Goal: Task Accomplishment & Management: Manage account settings

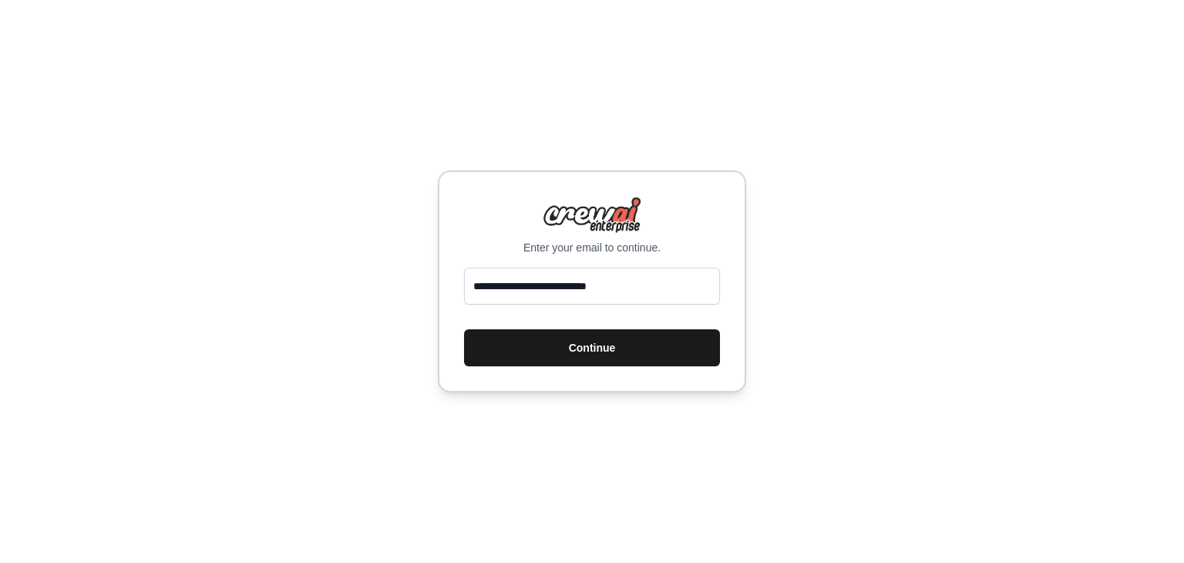
click at [615, 355] on button "Continue" at bounding box center [592, 347] width 256 height 37
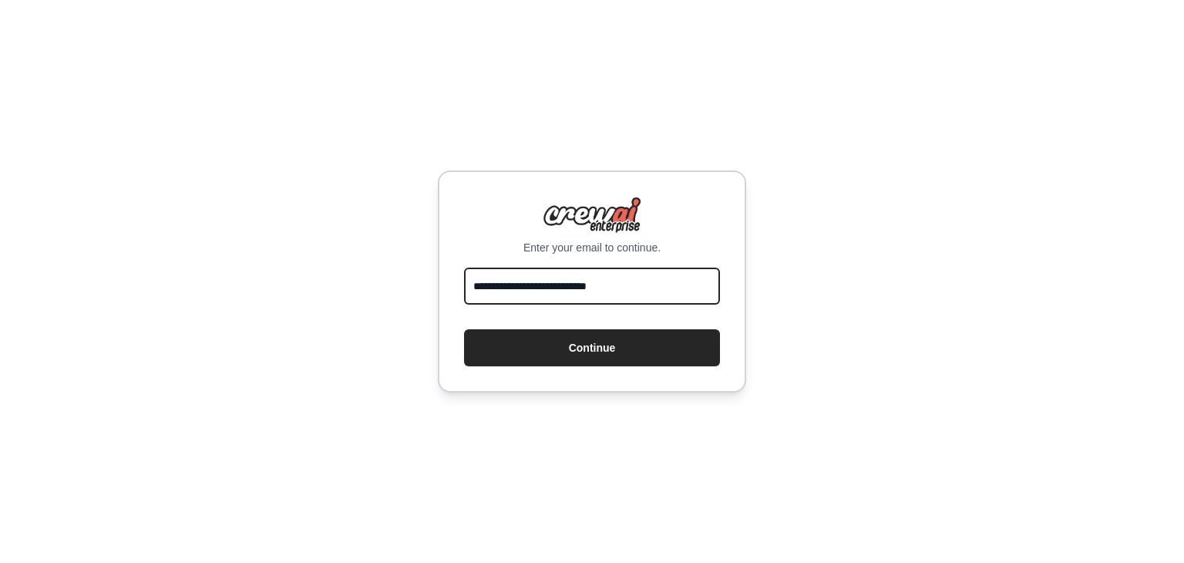
click at [561, 295] on input "**********" at bounding box center [592, 286] width 256 height 37
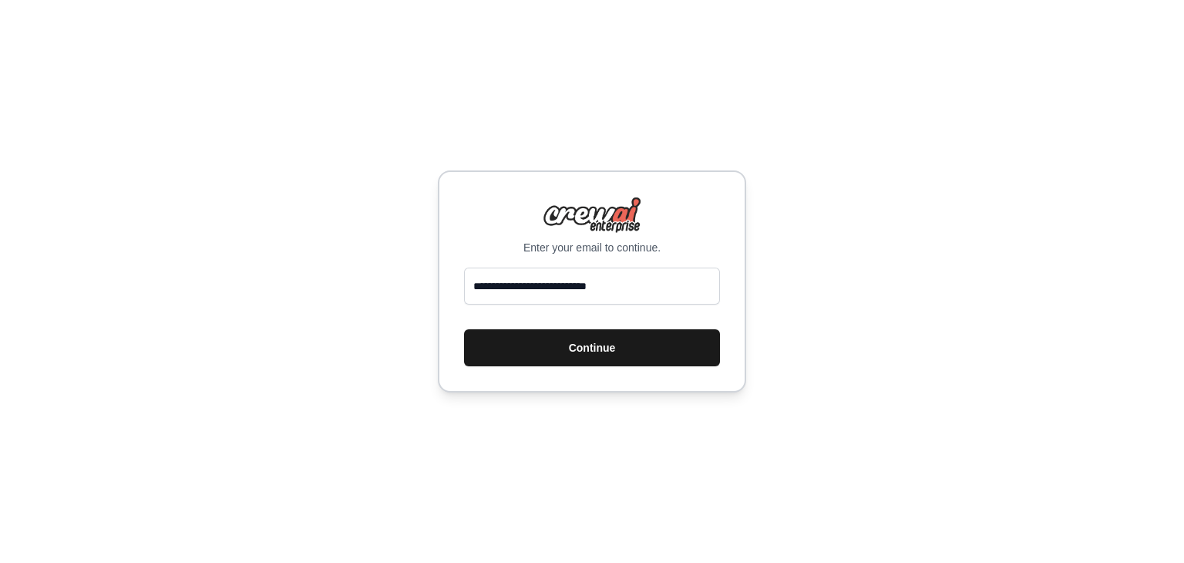
click at [571, 351] on button "Continue" at bounding box center [592, 347] width 256 height 37
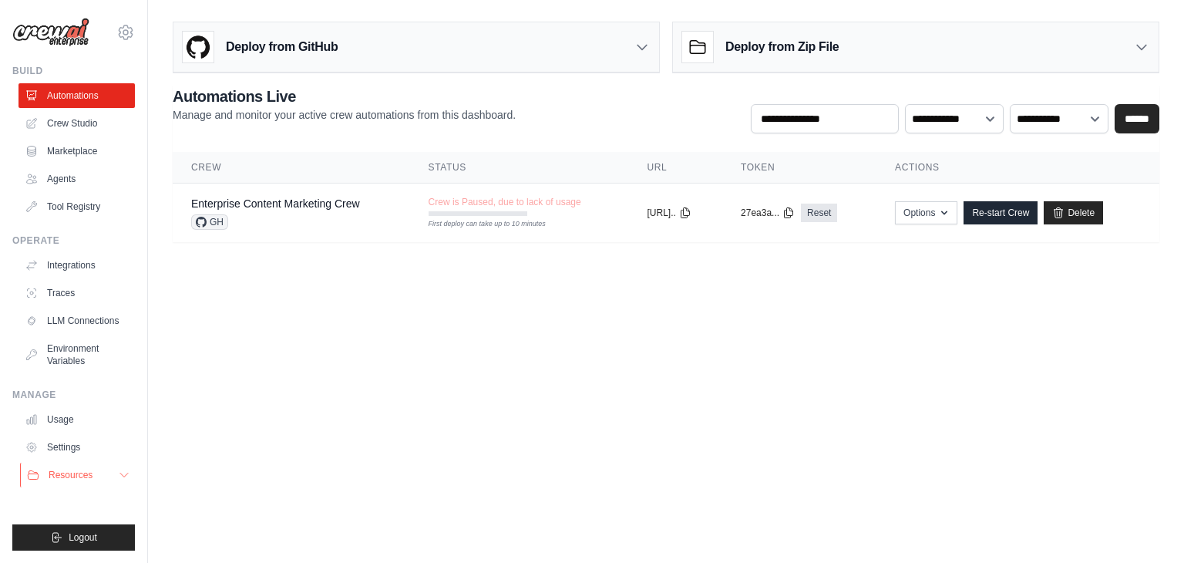
click at [82, 472] on span "Resources" at bounding box center [71, 475] width 44 height 12
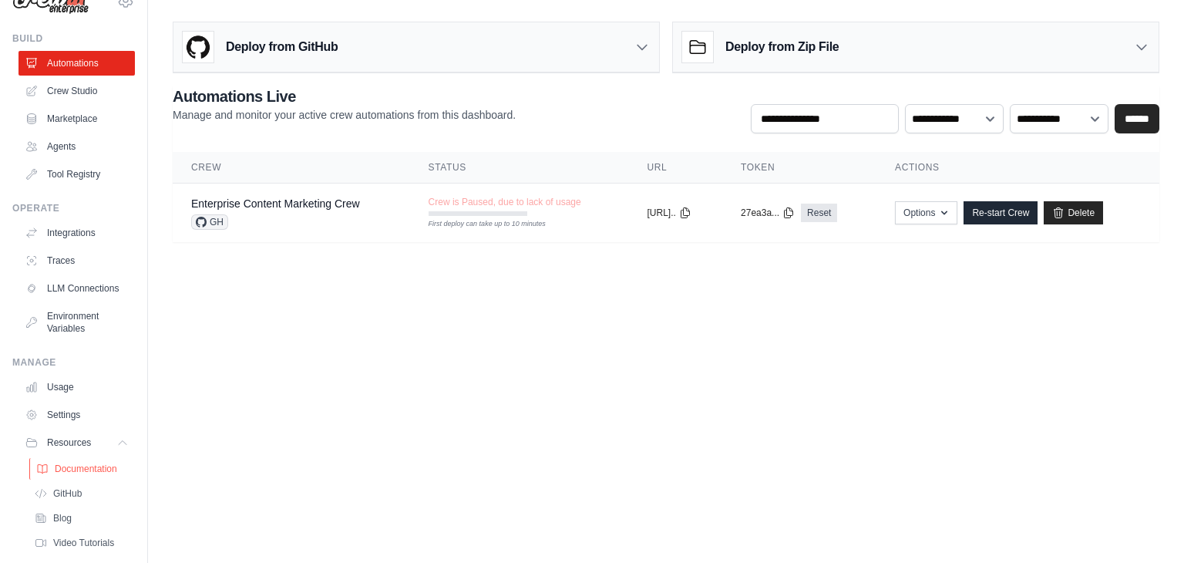
scroll to position [31, 0]
click at [39, 393] on link "Usage" at bounding box center [78, 388] width 116 height 25
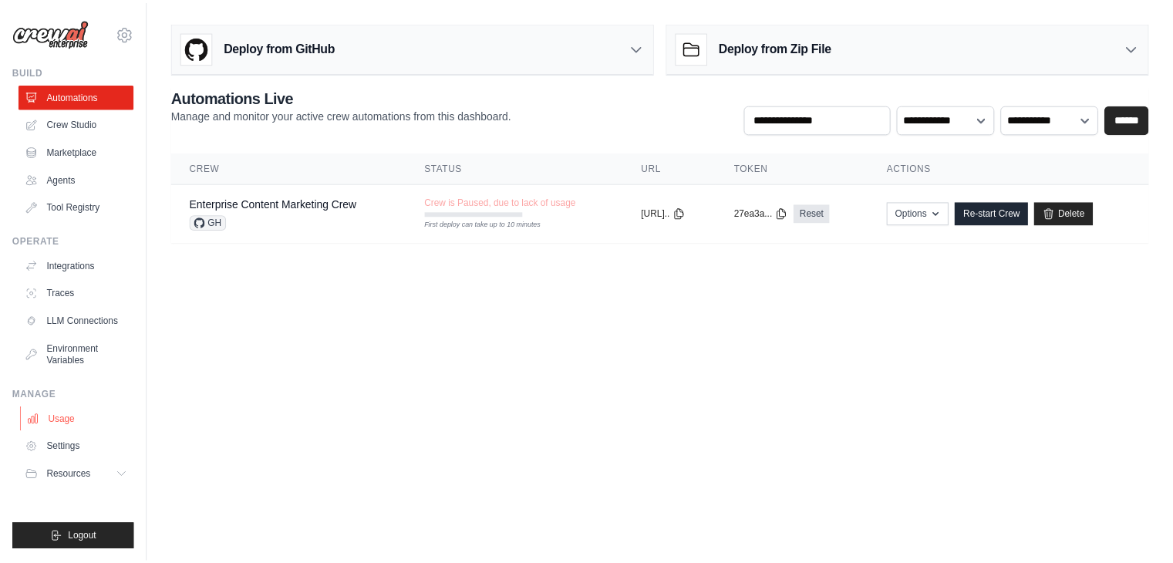
scroll to position [0, 0]
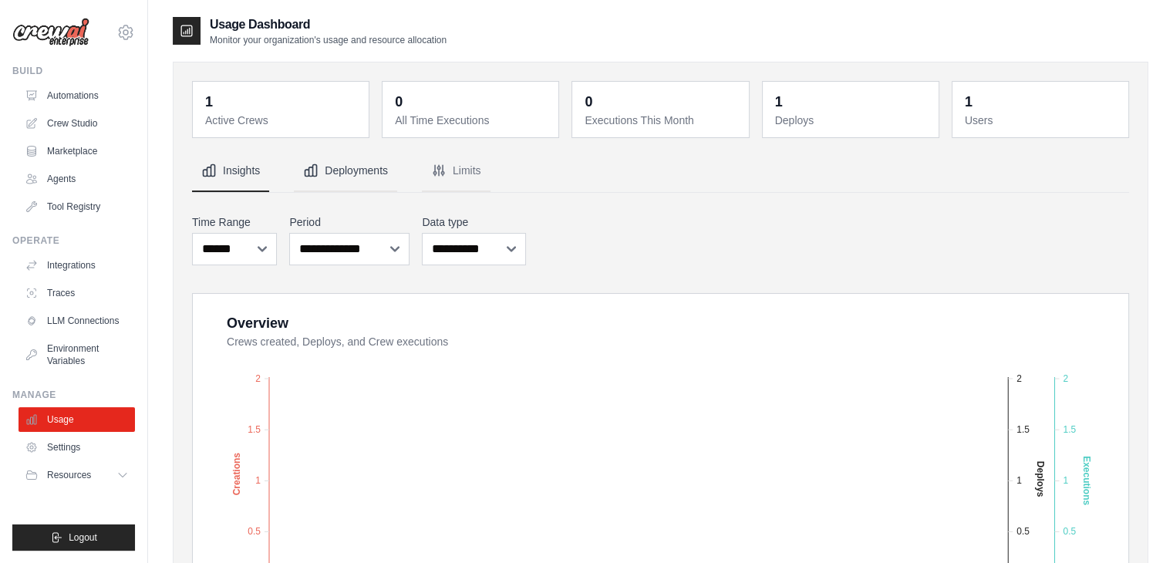
click at [305, 170] on icon "Tabs" at bounding box center [311, 171] width 12 height 12
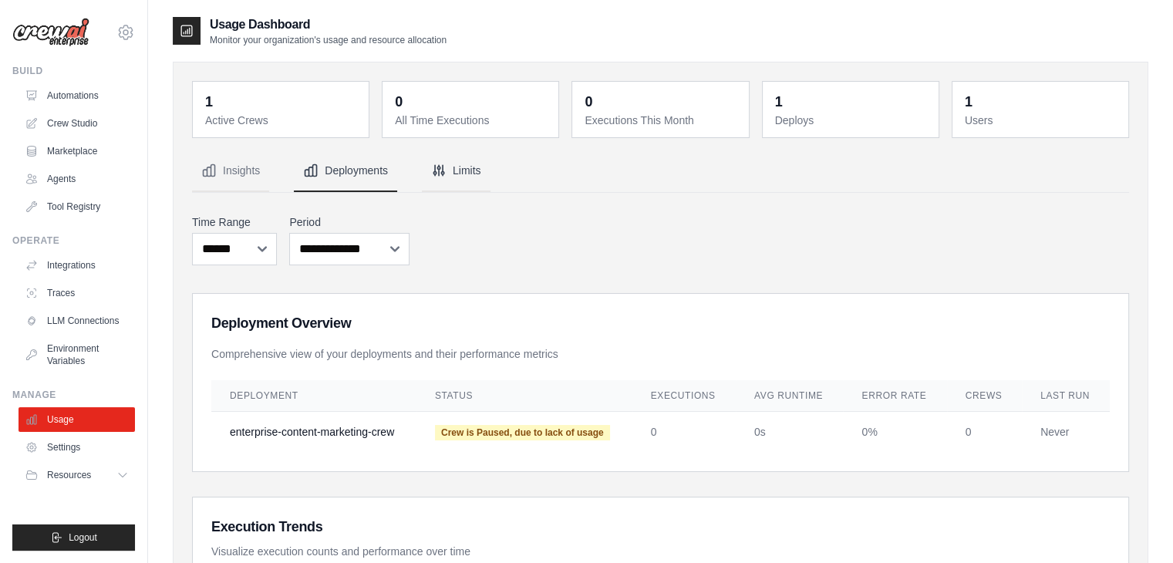
click at [433, 174] on icon "Tabs" at bounding box center [438, 170] width 15 height 15
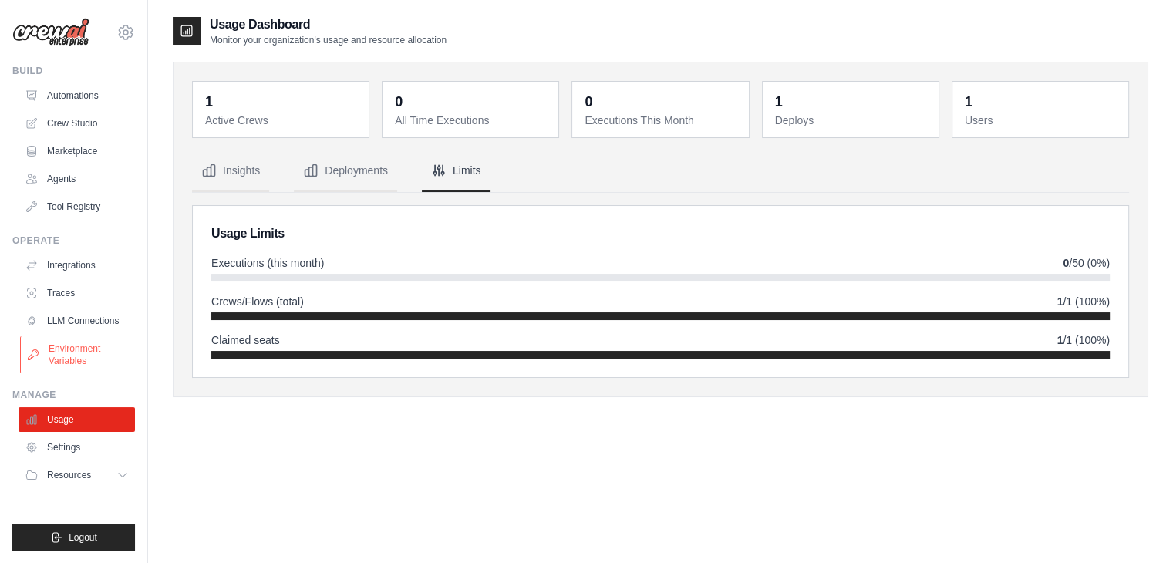
click at [51, 349] on link "Environment Variables" at bounding box center [78, 354] width 116 height 37
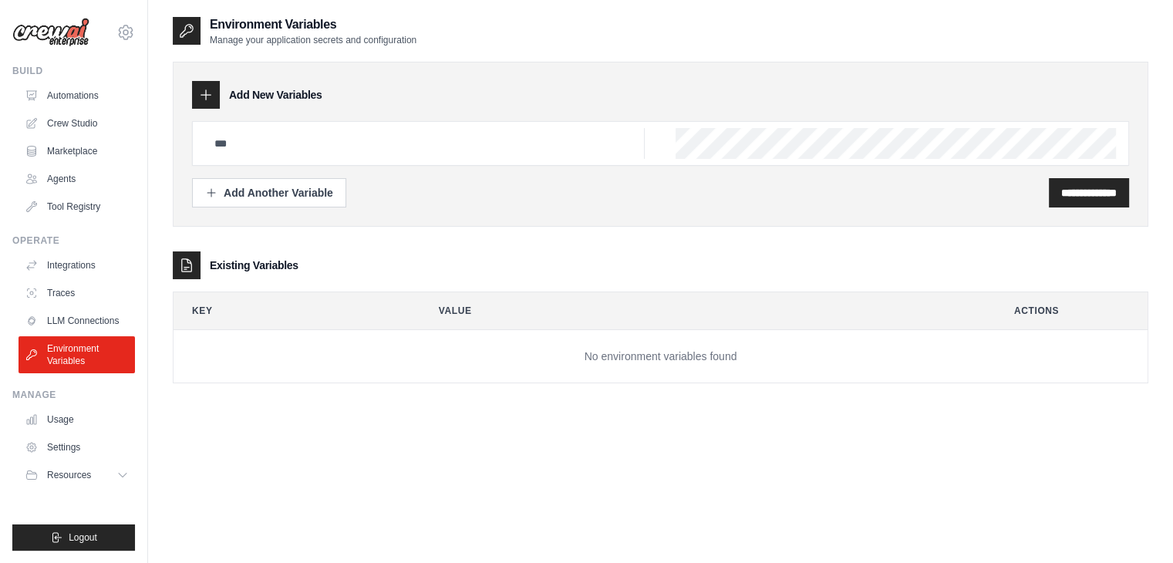
click at [76, 316] on link "LLM Connections" at bounding box center [77, 320] width 116 height 25
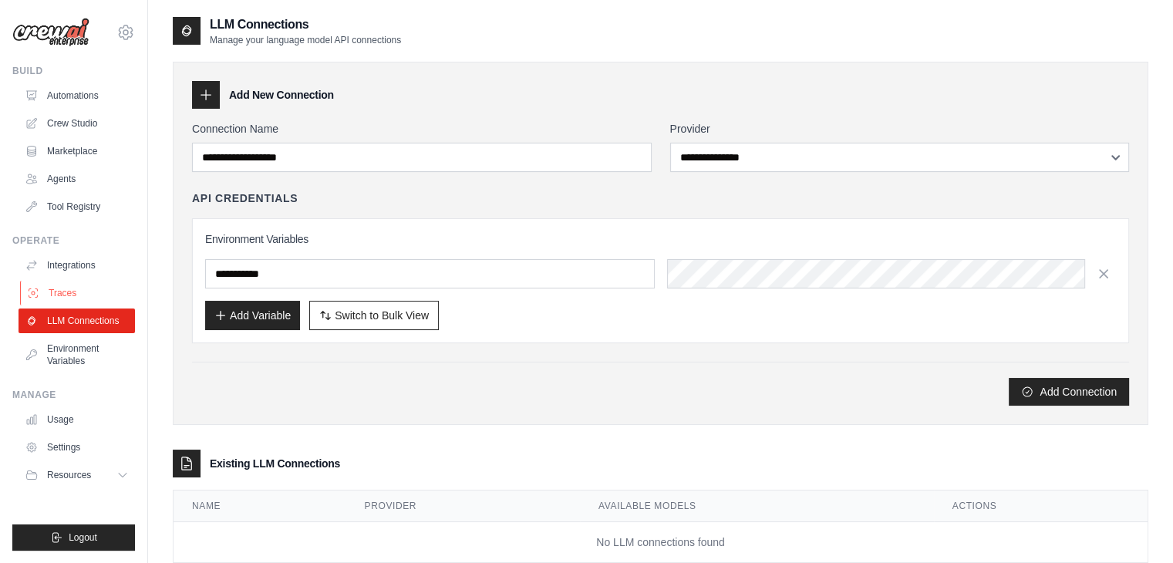
click at [52, 291] on link "Traces" at bounding box center [78, 293] width 116 height 25
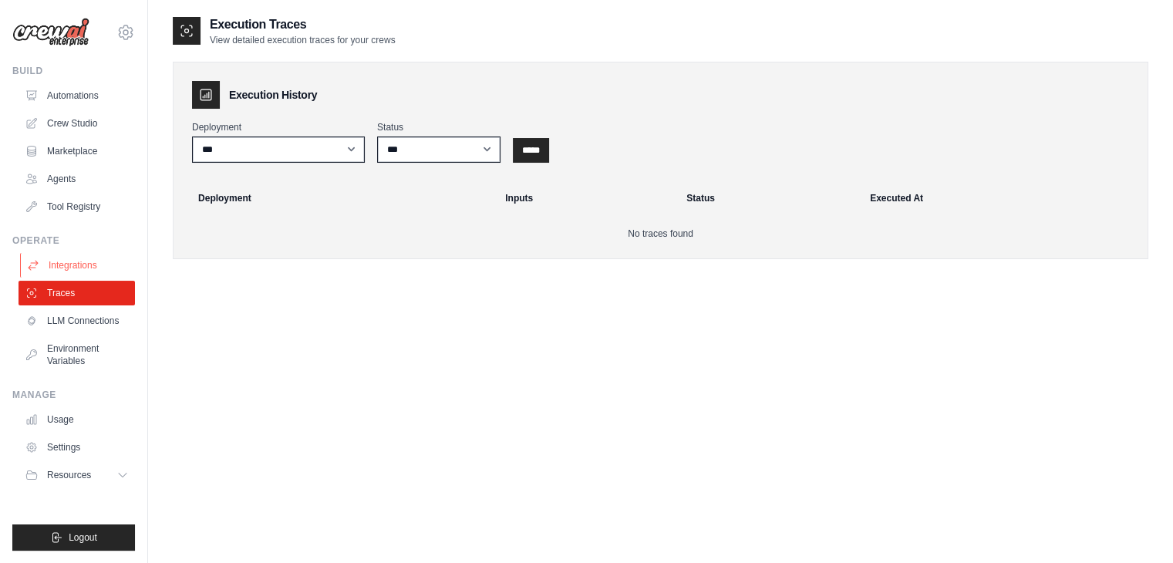
click at [52, 271] on link "Integrations" at bounding box center [78, 265] width 116 height 25
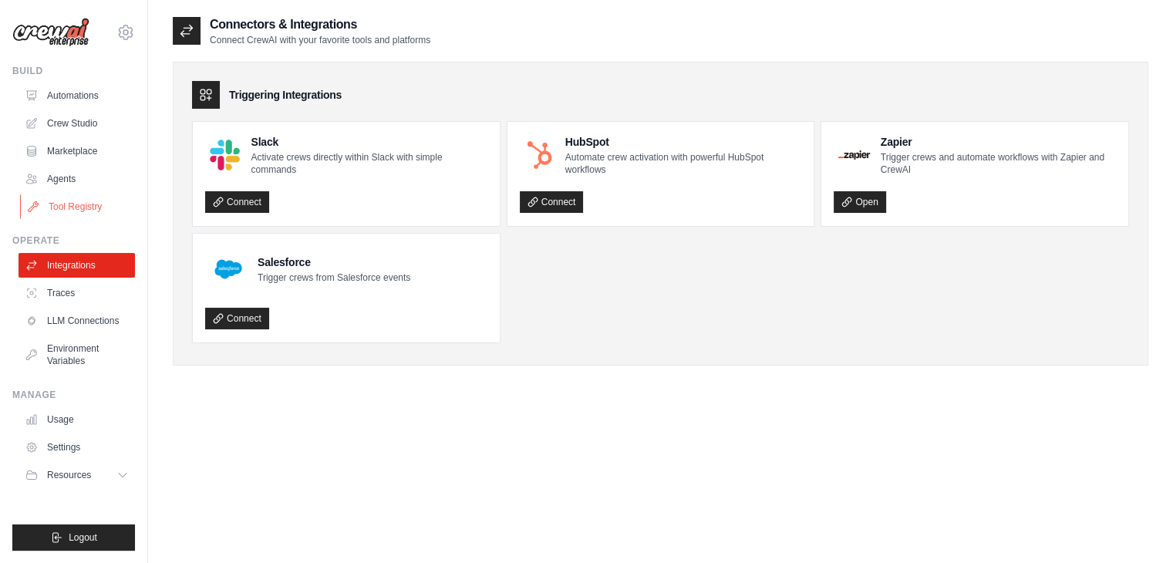
click at [43, 211] on link "Tool Registry" at bounding box center [78, 206] width 116 height 25
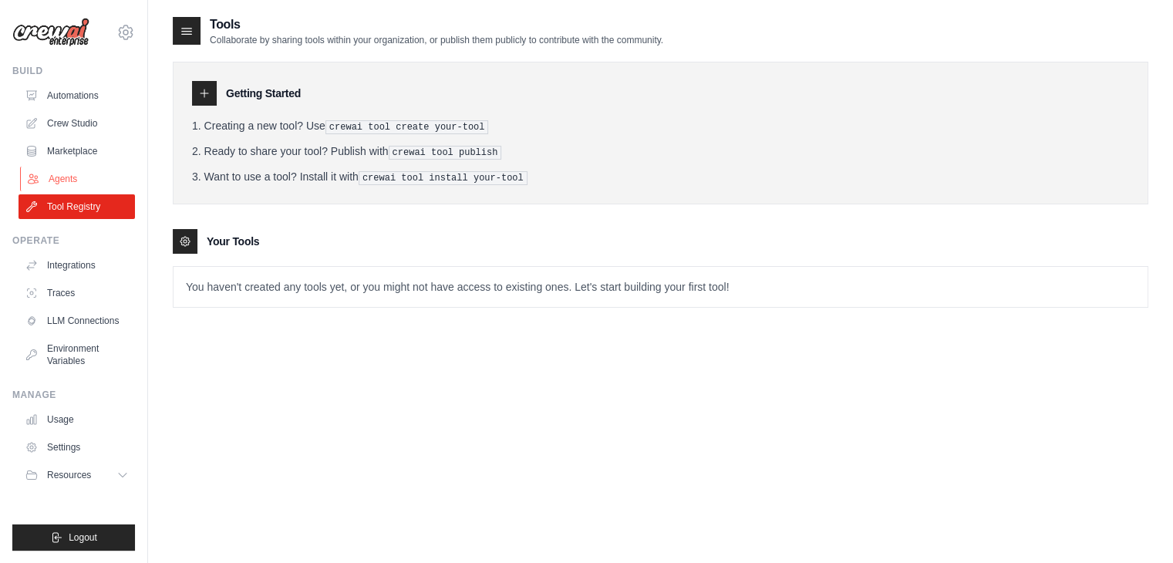
click at [45, 177] on link "Agents" at bounding box center [78, 179] width 116 height 25
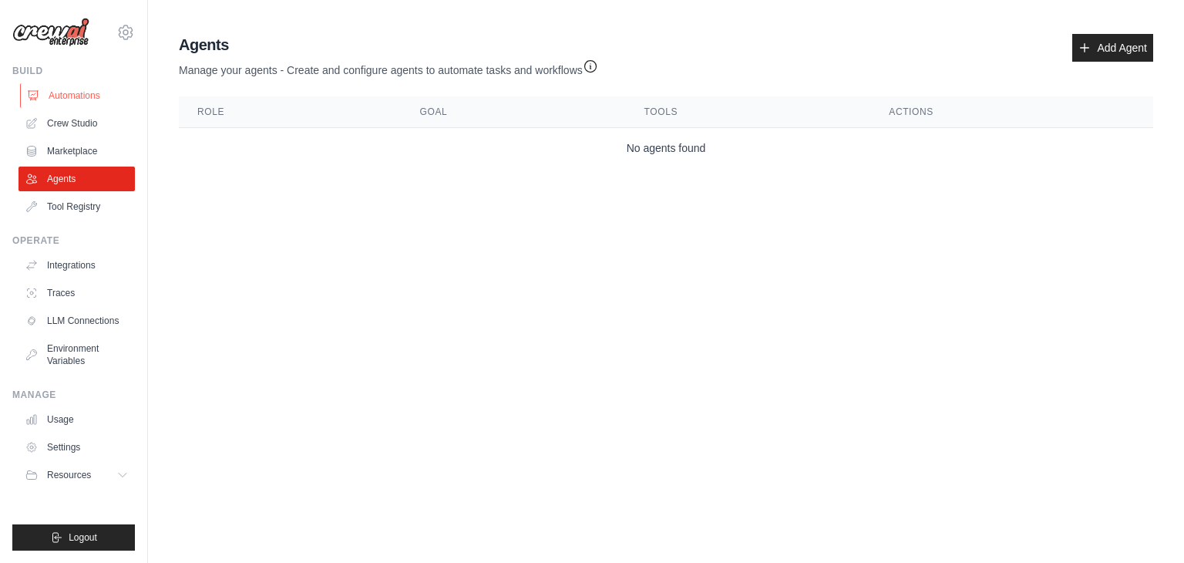
click at [40, 90] on link "Automations" at bounding box center [78, 95] width 116 height 25
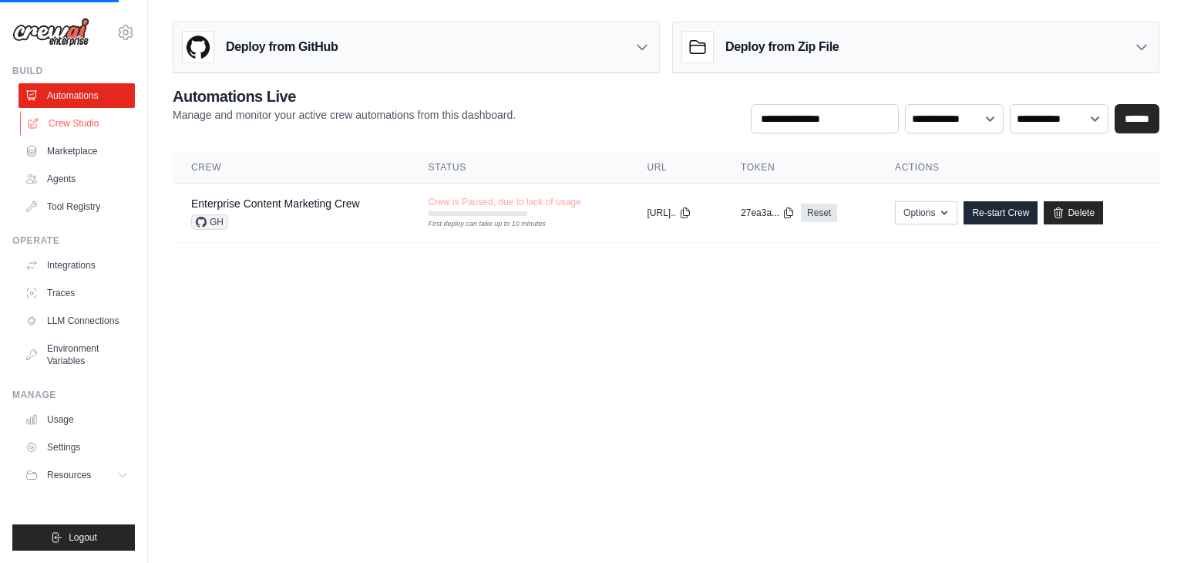
click at [48, 120] on link "Crew Studio" at bounding box center [78, 123] width 116 height 25
click at [40, 137] on ul "Automations Crew Studio Marketplace Agents Tool Registry" at bounding box center [77, 151] width 116 height 136
click at [56, 156] on link "Marketplace" at bounding box center [78, 151] width 116 height 25
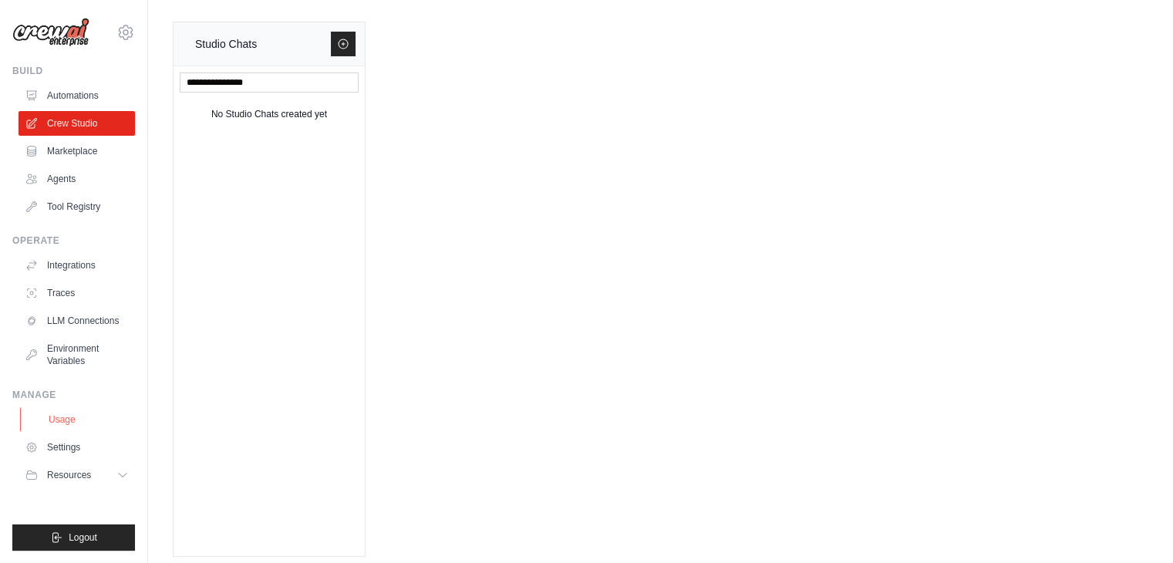
scroll to position [8, 0]
click at [112, 29] on div "jmontiel@marketstreetlabs.com Settings" at bounding box center [73, 24] width 123 height 49
click at [125, 32] on icon at bounding box center [125, 32] width 19 height 19
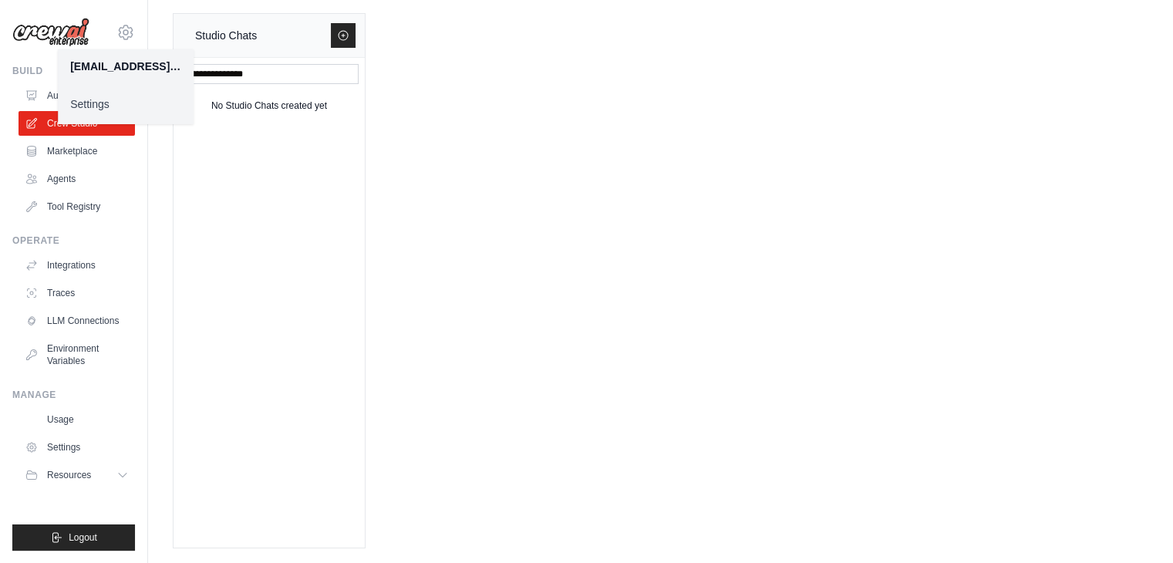
click at [92, 105] on link "Settings" at bounding box center [126, 104] width 136 height 28
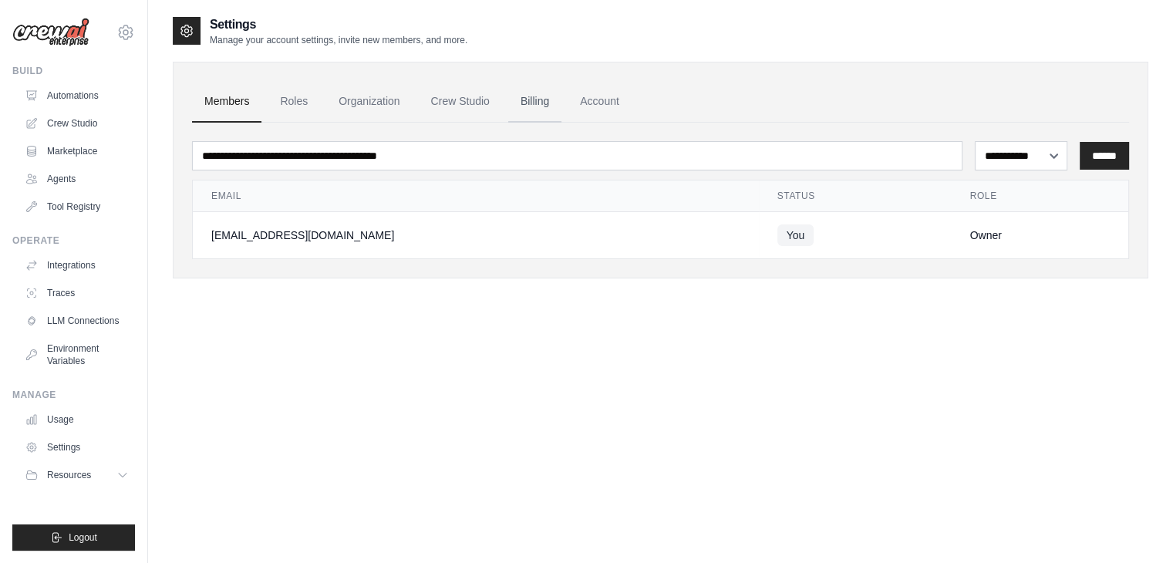
click at [524, 108] on link "Billing" at bounding box center [534, 102] width 53 height 42
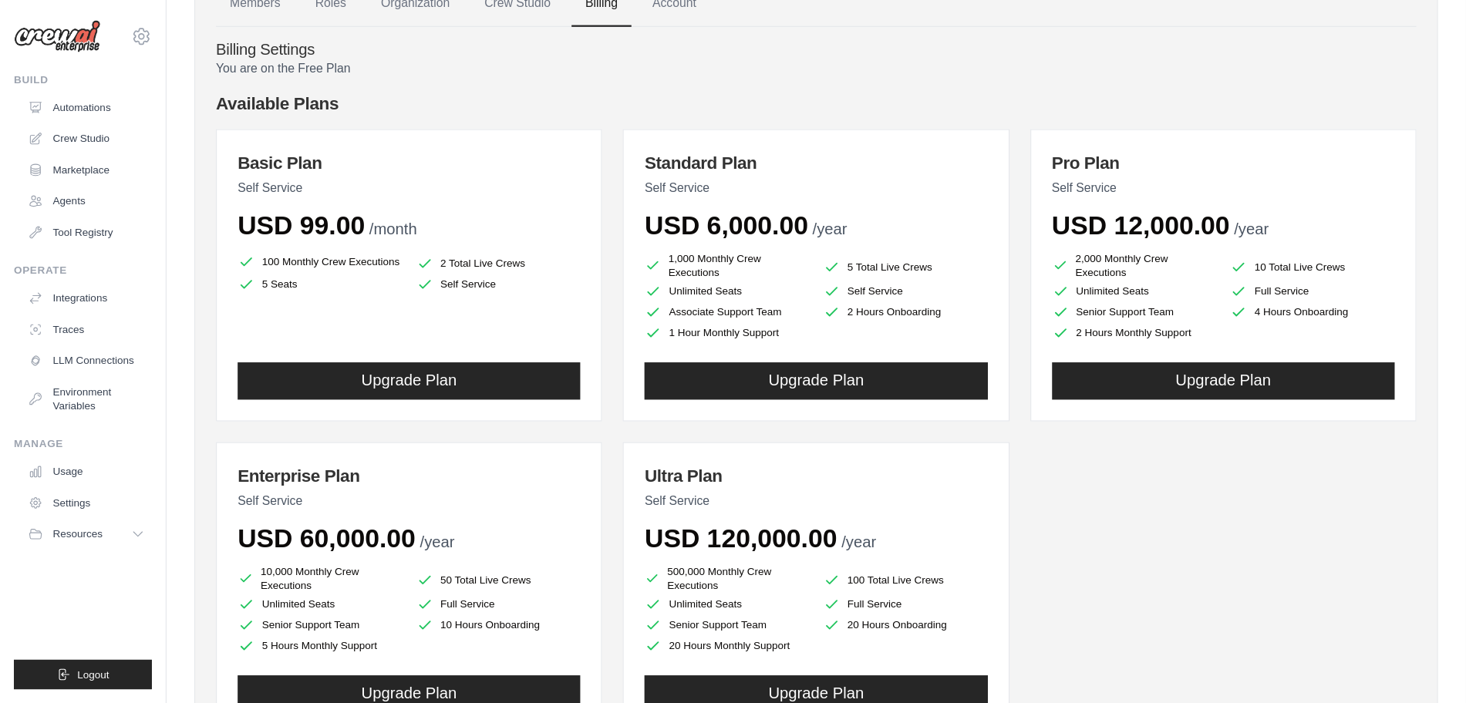
scroll to position [99, 0]
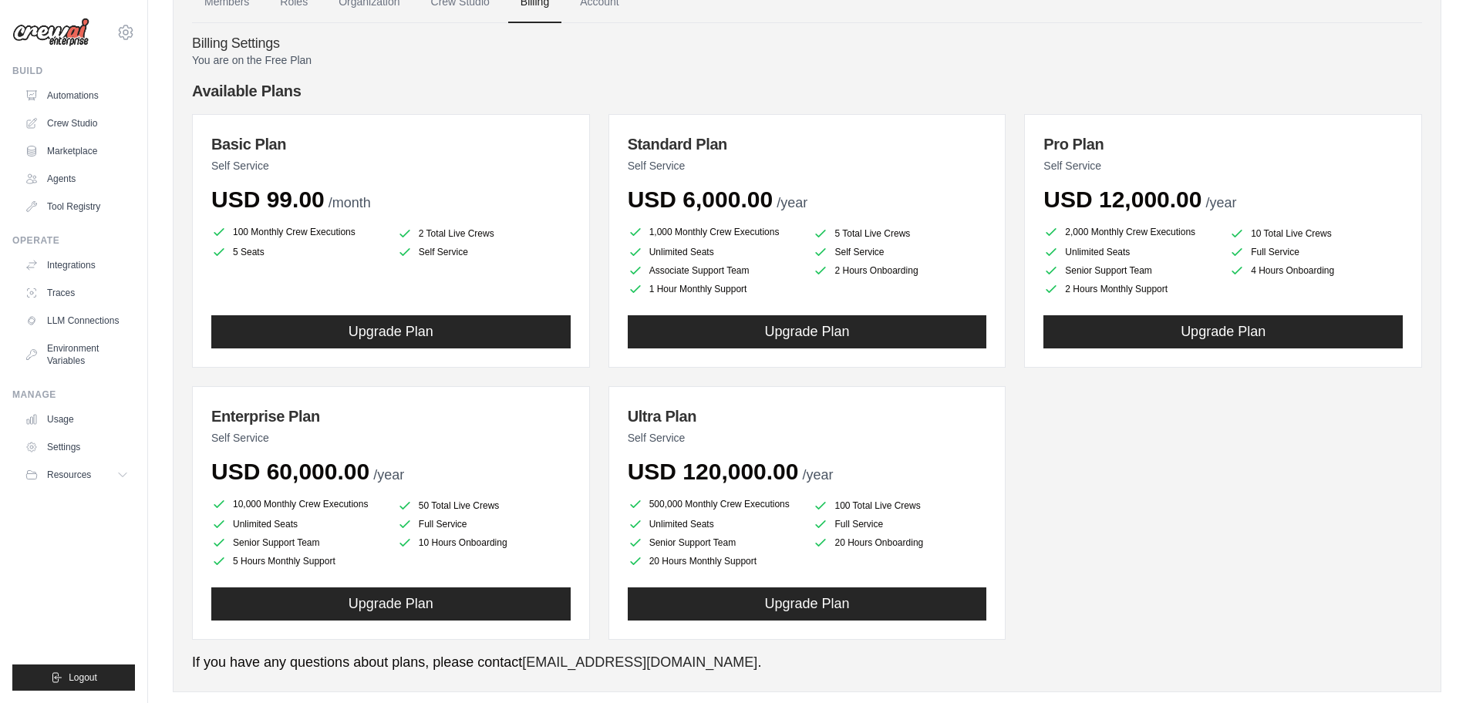
drag, startPoint x: 1181, startPoint y: 2, endPoint x: 843, endPoint y: 212, distance: 398.6
click at [843, 212] on div "USD 6,000.00 /year" at bounding box center [807, 200] width 359 height 28
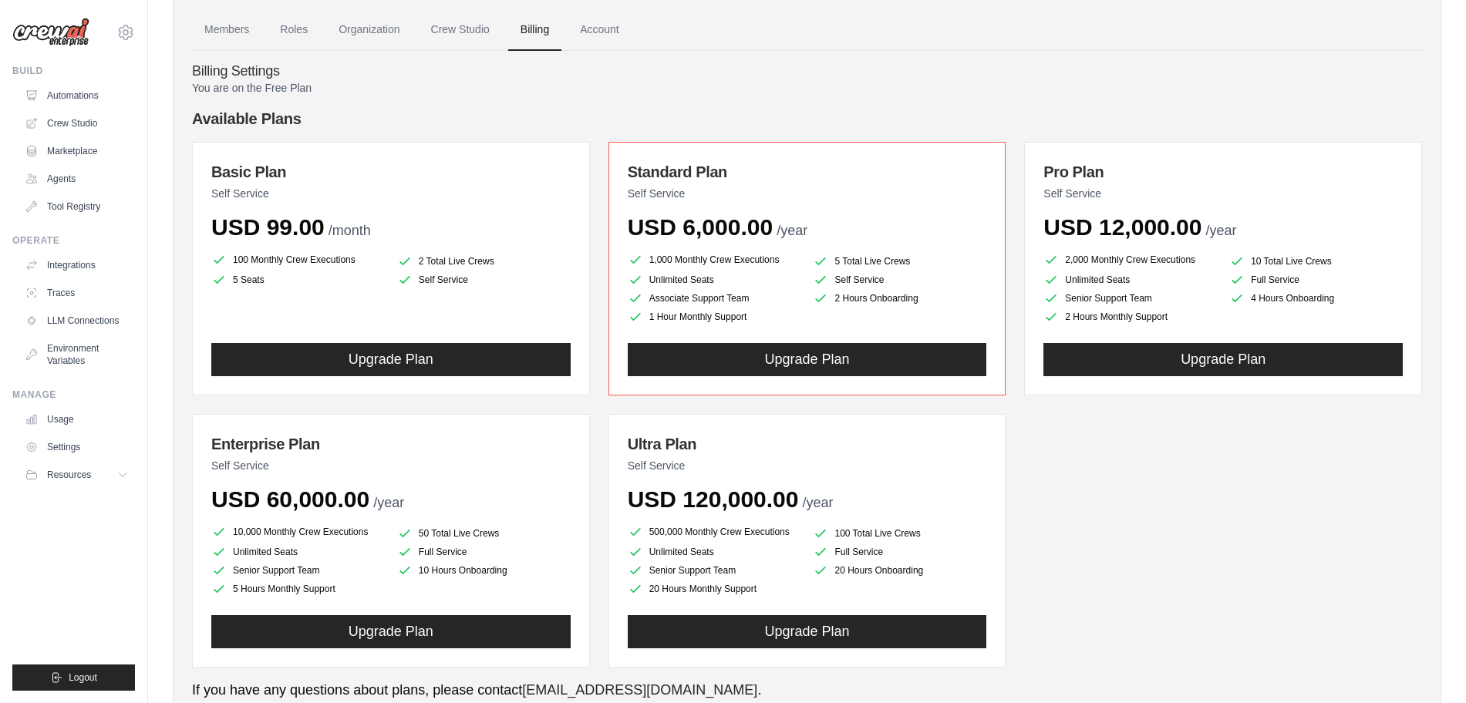
scroll to position [74, 0]
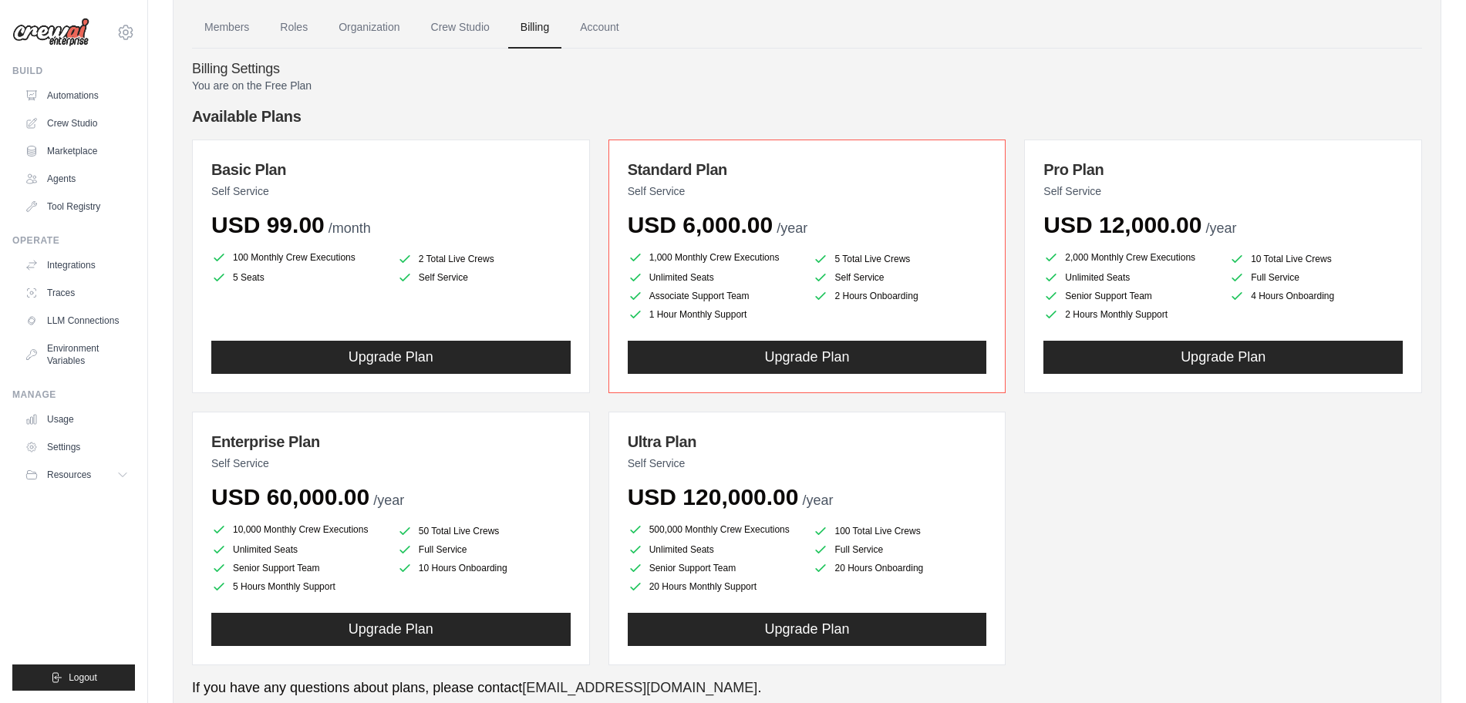
click at [971, 120] on h4 "Available Plans" at bounding box center [807, 117] width 1230 height 22
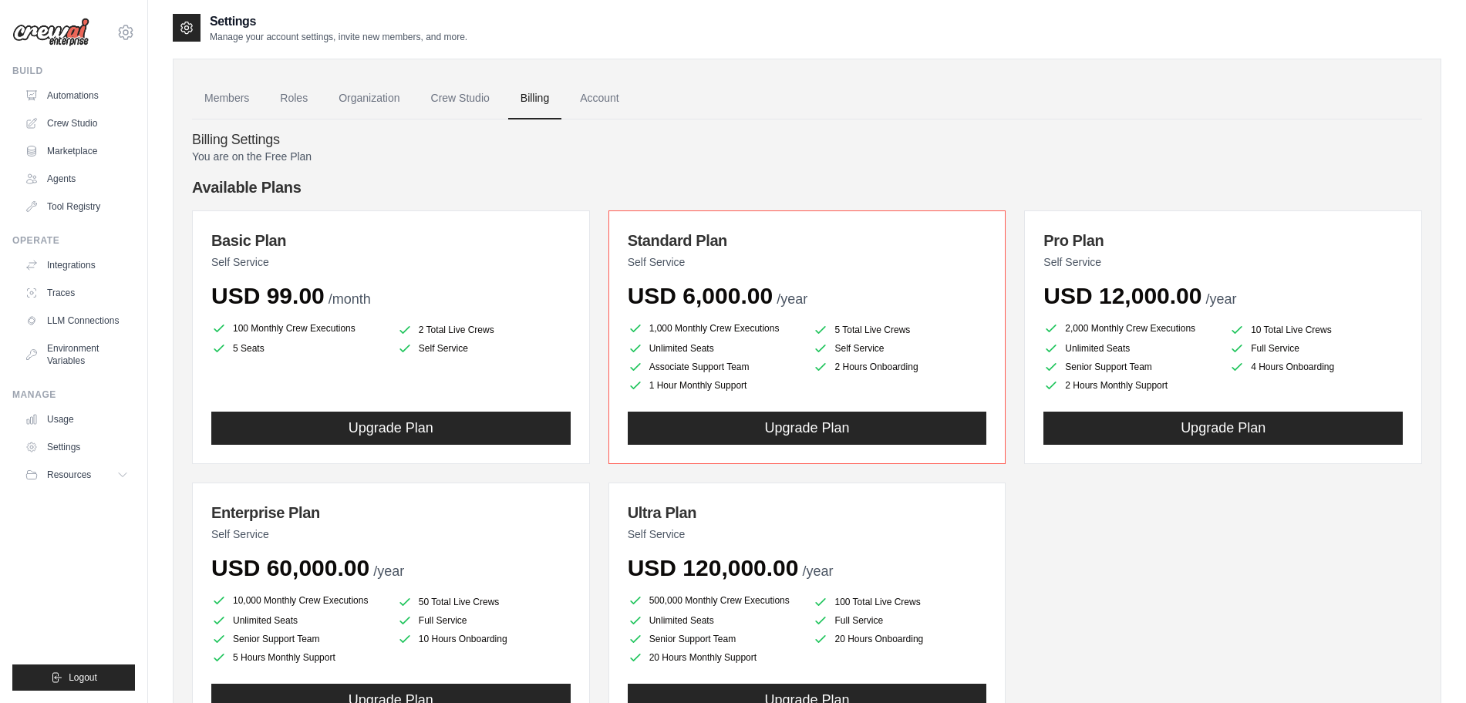
scroll to position [3, 0]
click at [1071, 389] on li "2 Hours Monthly Support" at bounding box center [1129, 385] width 173 height 15
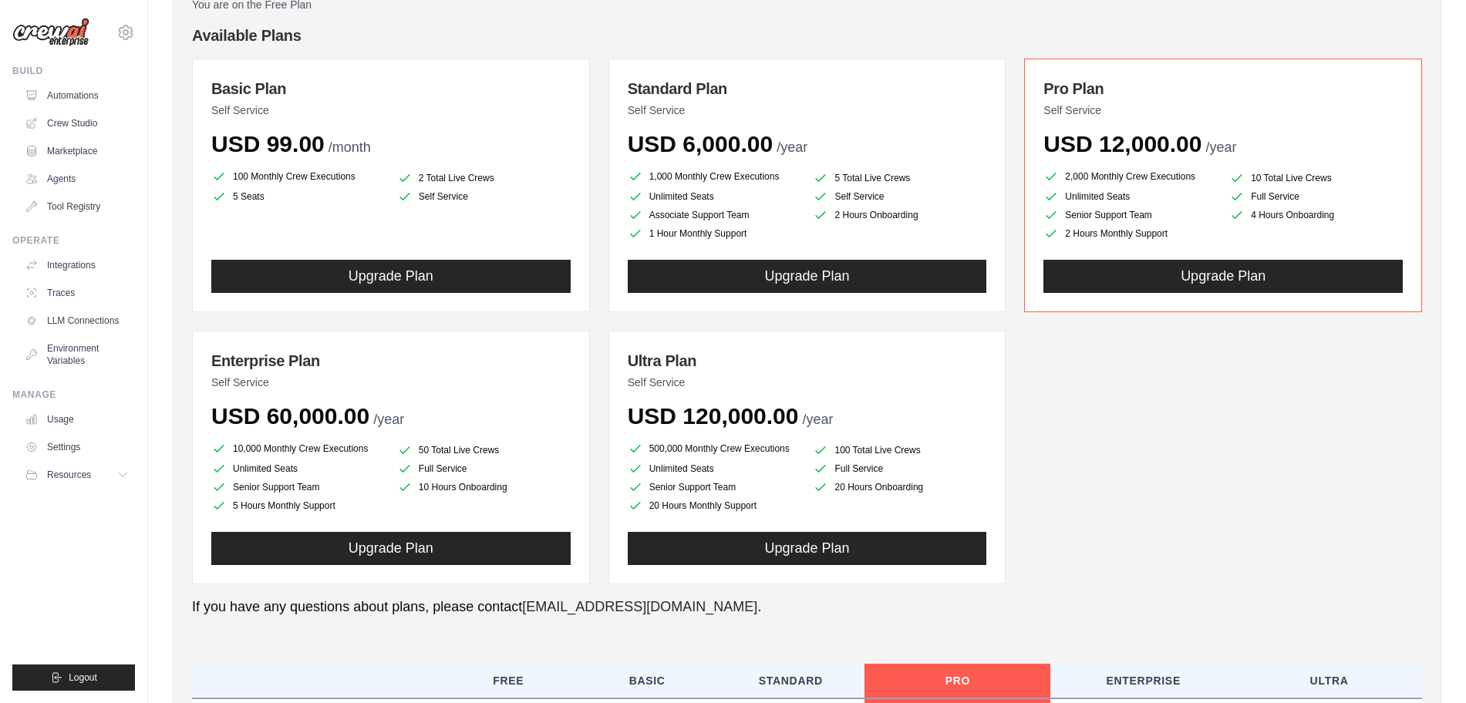
scroll to position [153, 0]
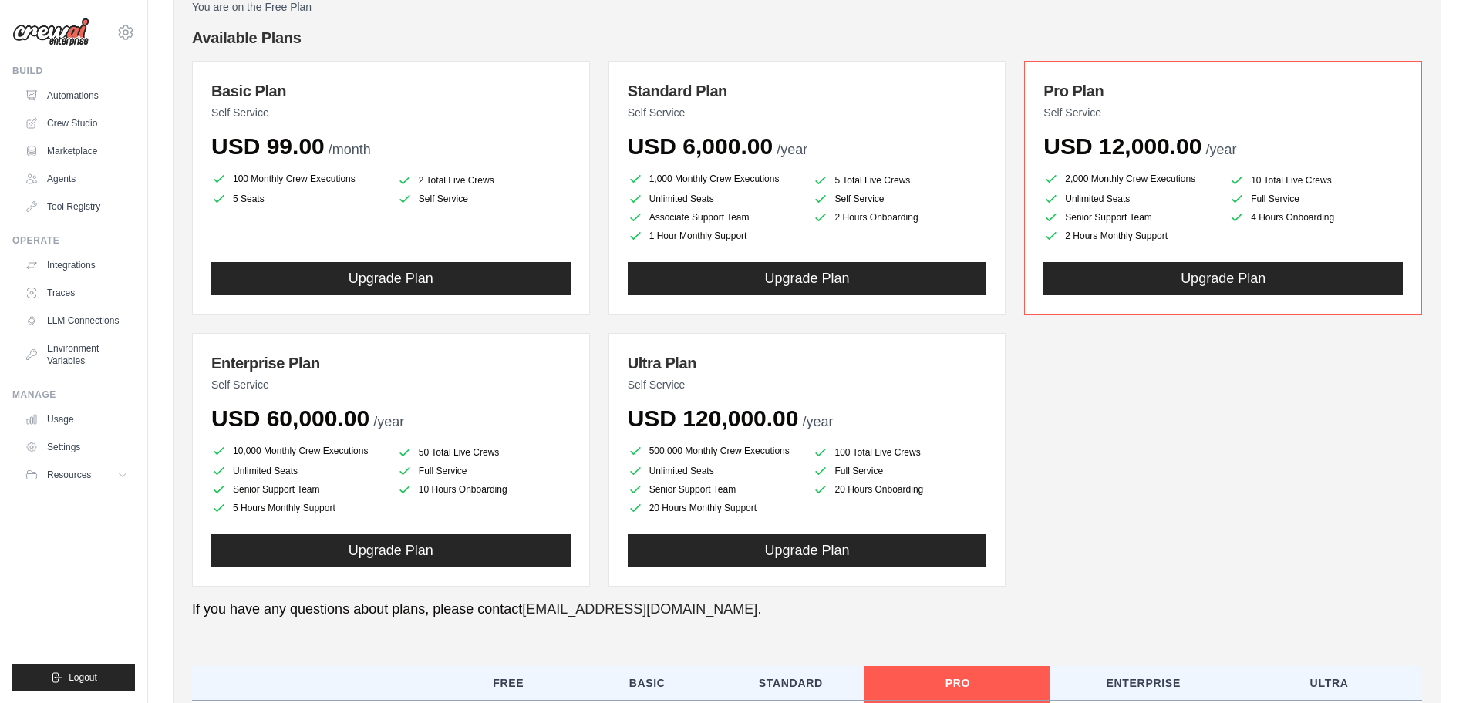
click at [254, 184] on li "100 Monthly Crew Executions" at bounding box center [297, 179] width 173 height 19
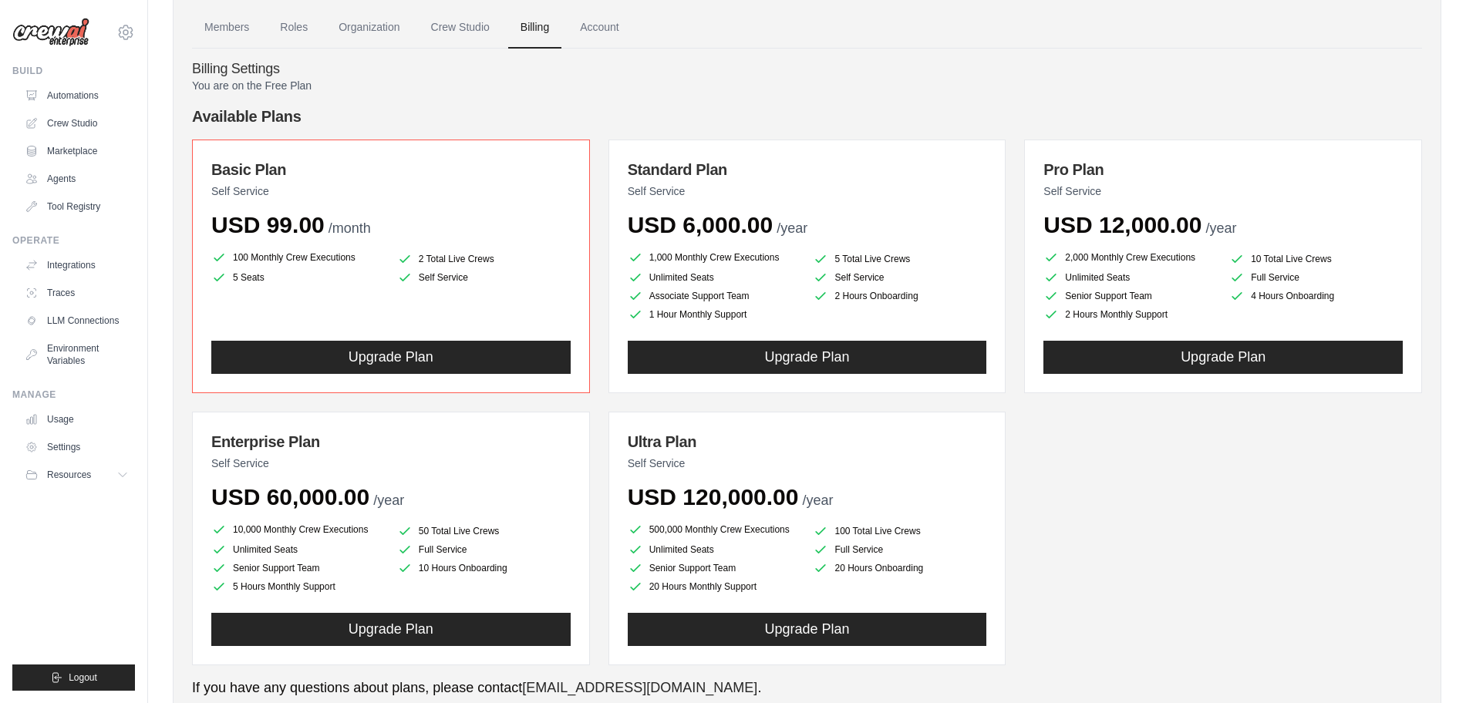
scroll to position [0, 0]
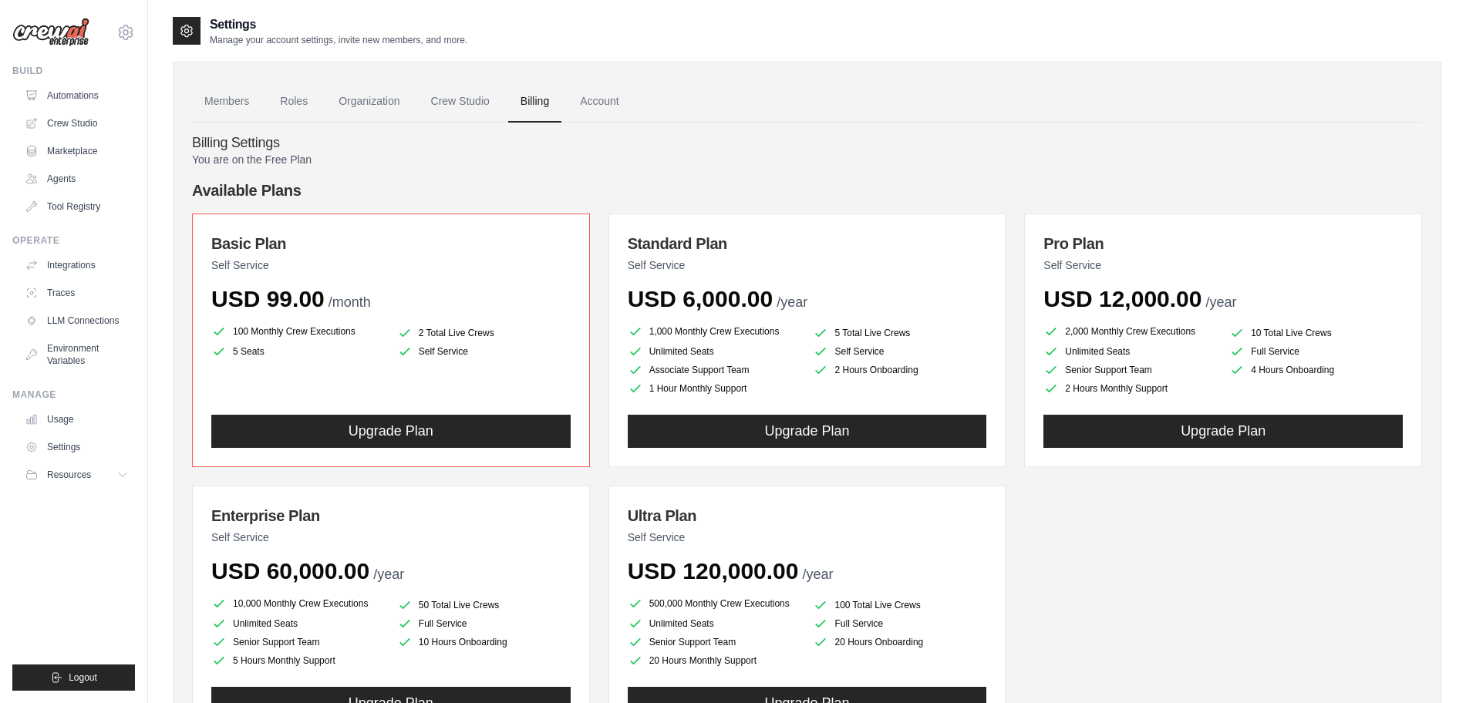
drag, startPoint x: 247, startPoint y: 329, endPoint x: 331, endPoint y: 328, distance: 83.3
click at [331, 328] on li "100 Monthly Crew Executions" at bounding box center [297, 331] width 173 height 19
click at [619, 109] on link "Account" at bounding box center [599, 102] width 64 height 42
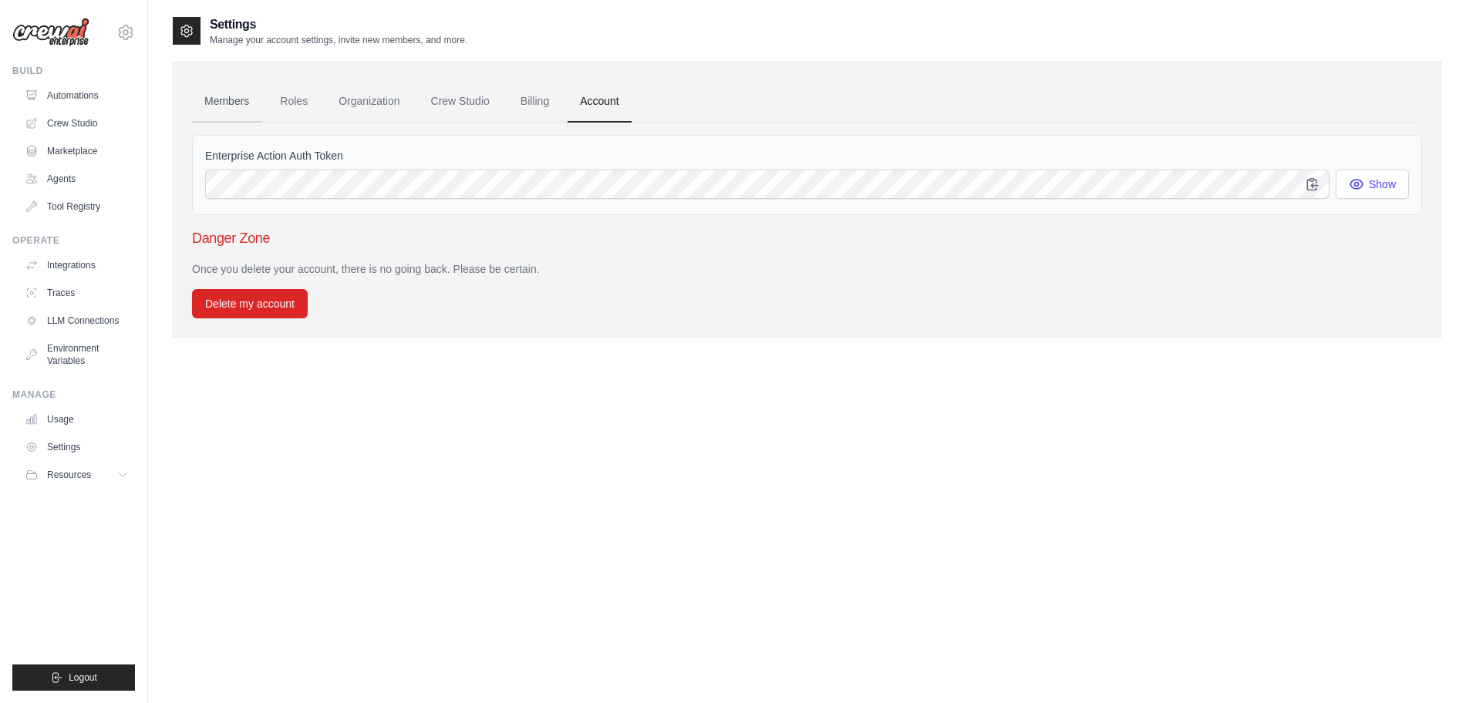
click at [240, 103] on link "Members" at bounding box center [226, 102] width 69 height 42
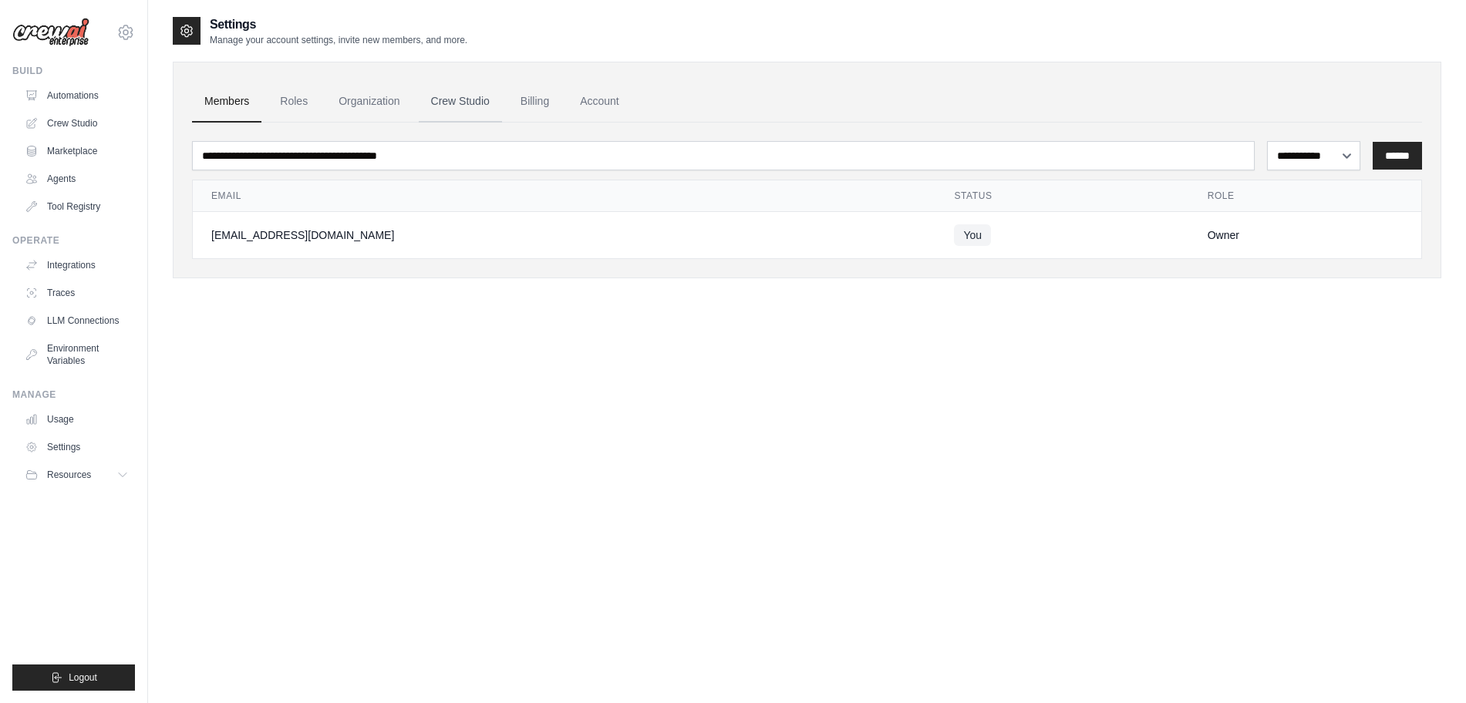
click at [445, 114] on link "Crew Studio" at bounding box center [460, 102] width 83 height 42
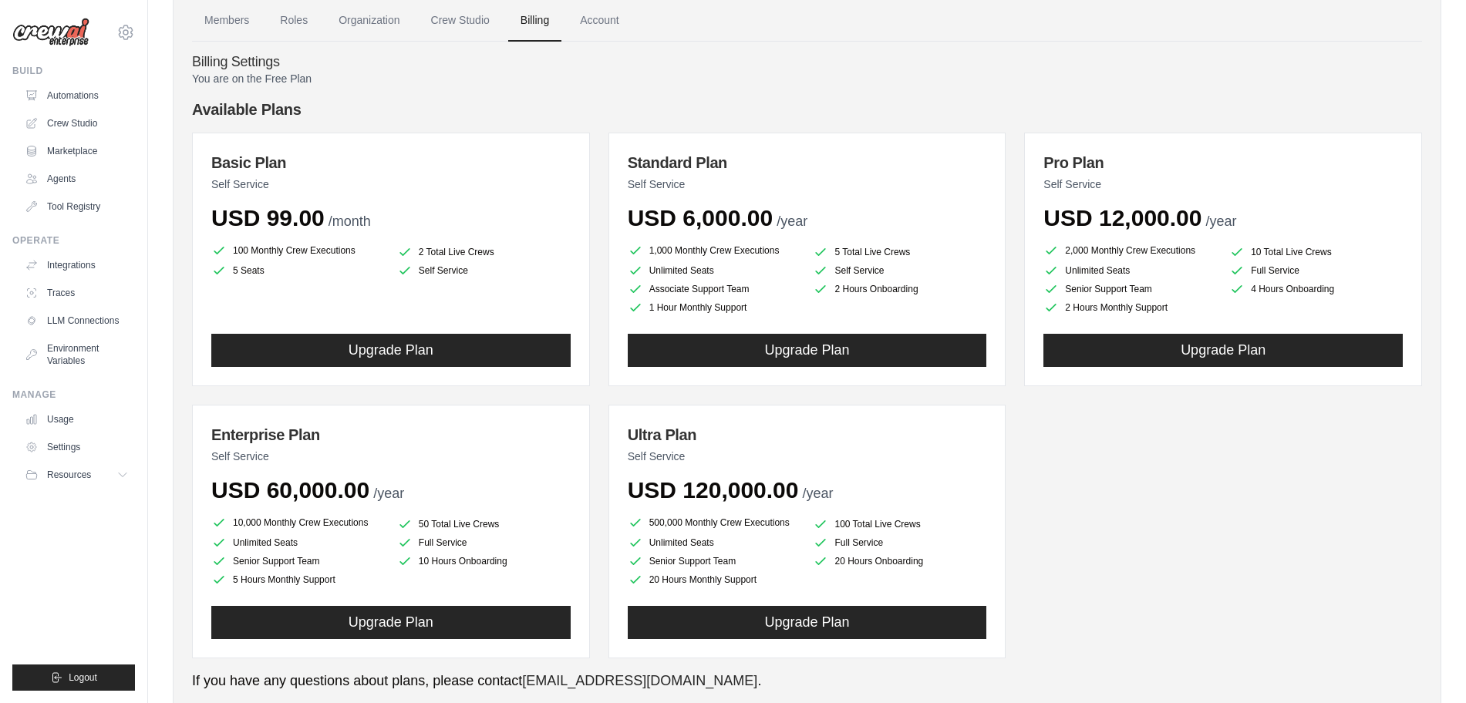
scroll to position [79, 0]
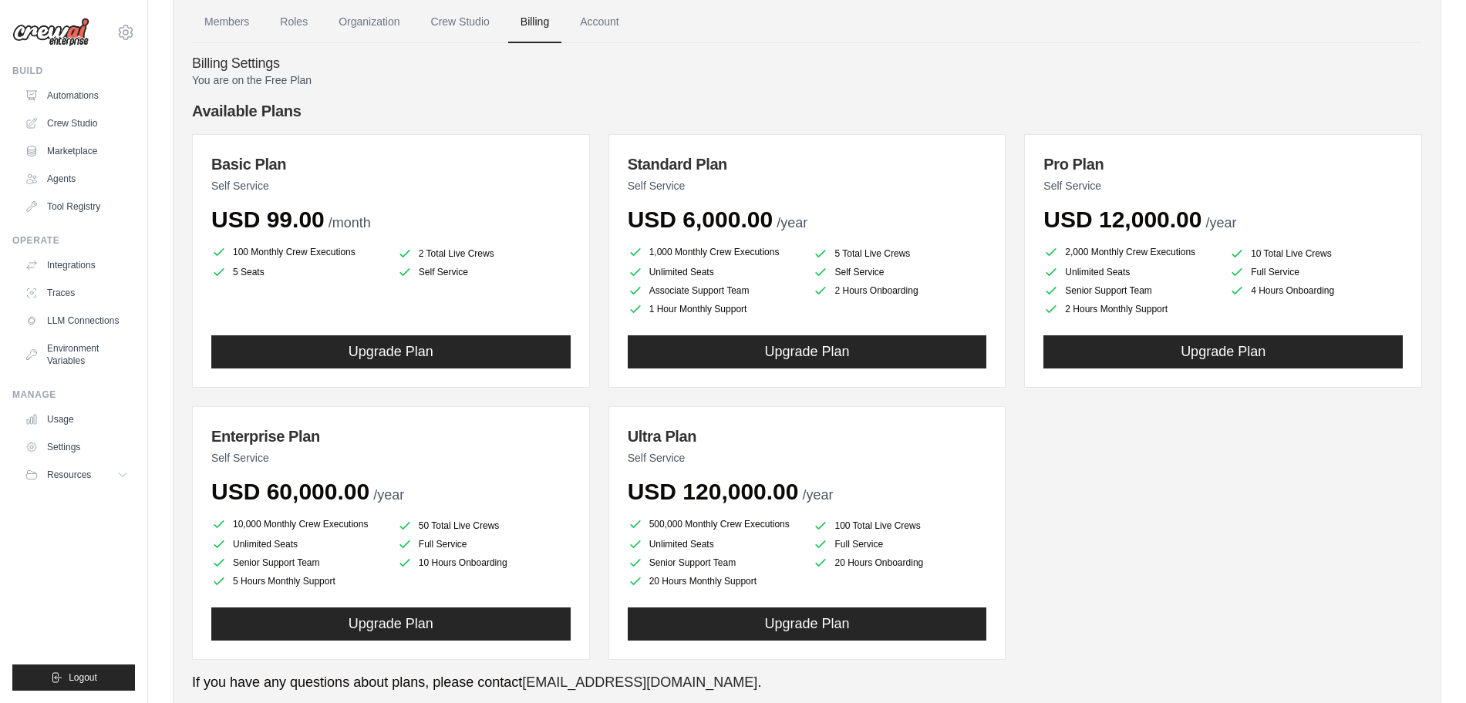
click at [665, 254] on li "1,000 Monthly Crew Executions" at bounding box center [714, 252] width 173 height 19
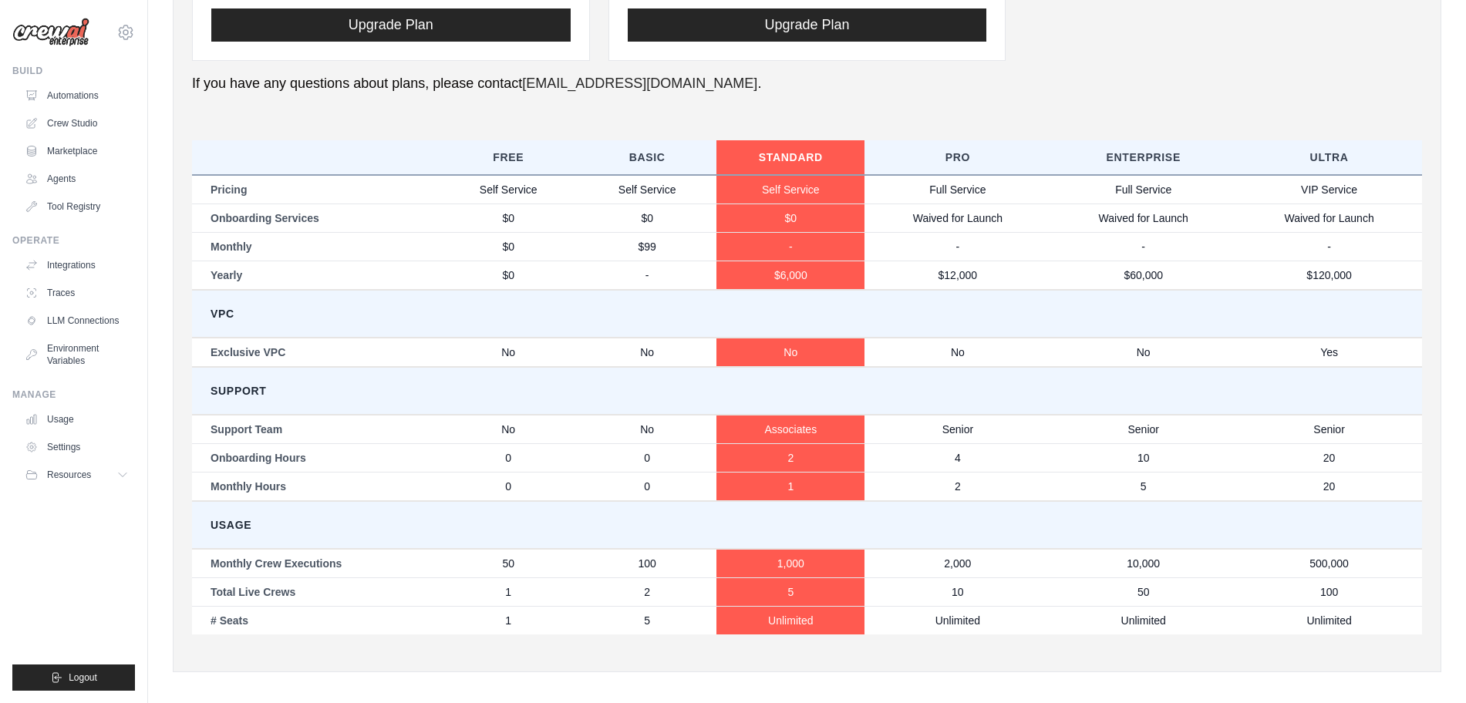
scroll to position [669, 0]
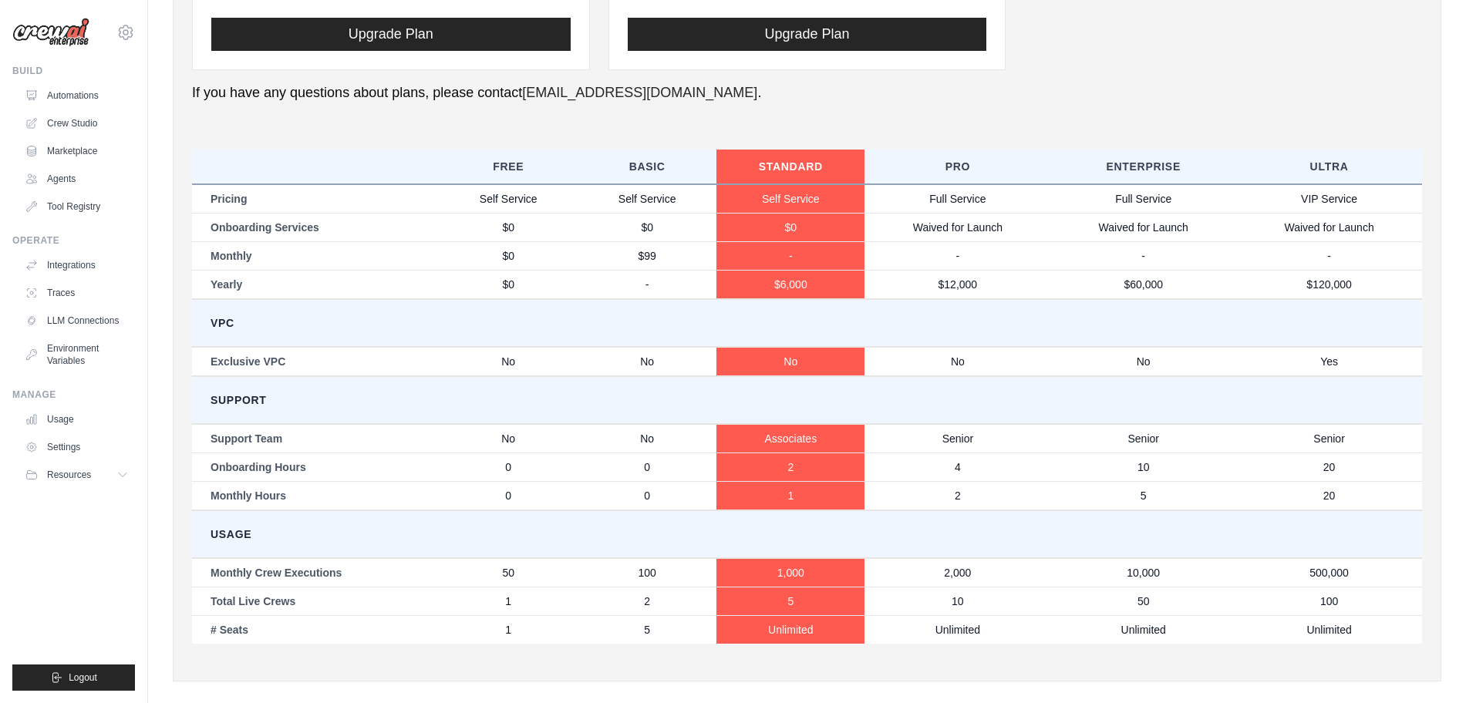
click at [573, 126] on div "You are on the Free Plan Available Plans Basic Plan Self Service USD 99.00 /mon…" at bounding box center [807, 73] width 1230 height 1180
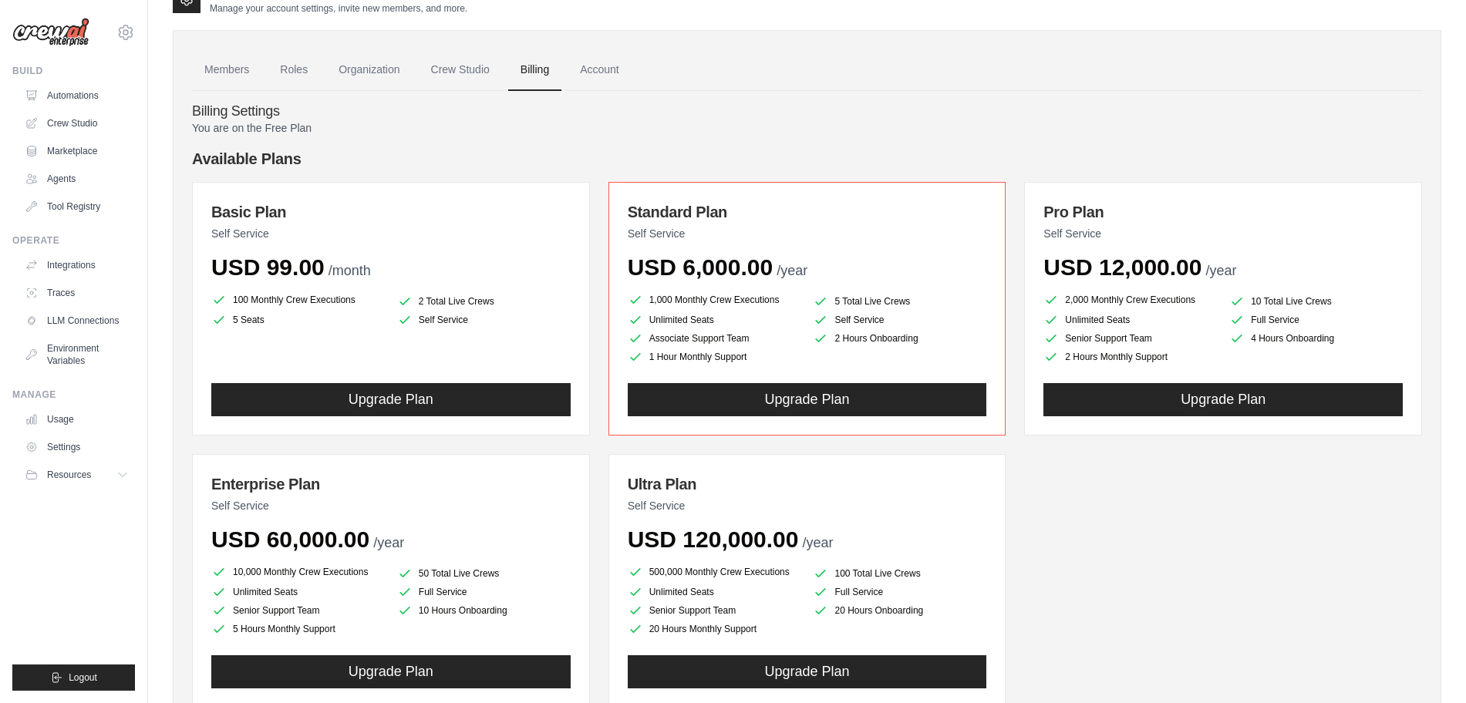
scroll to position [0, 0]
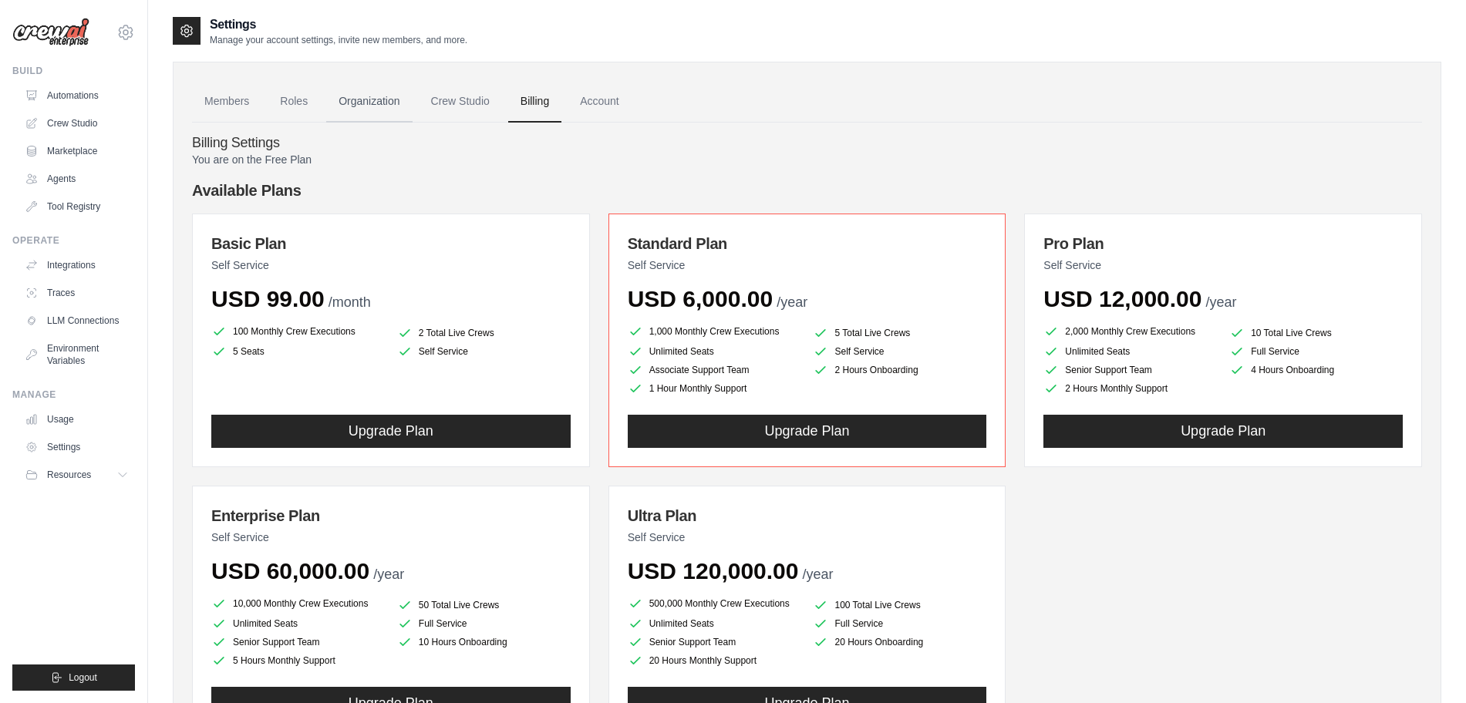
click at [372, 105] on link "Organization" at bounding box center [369, 102] width 86 height 42
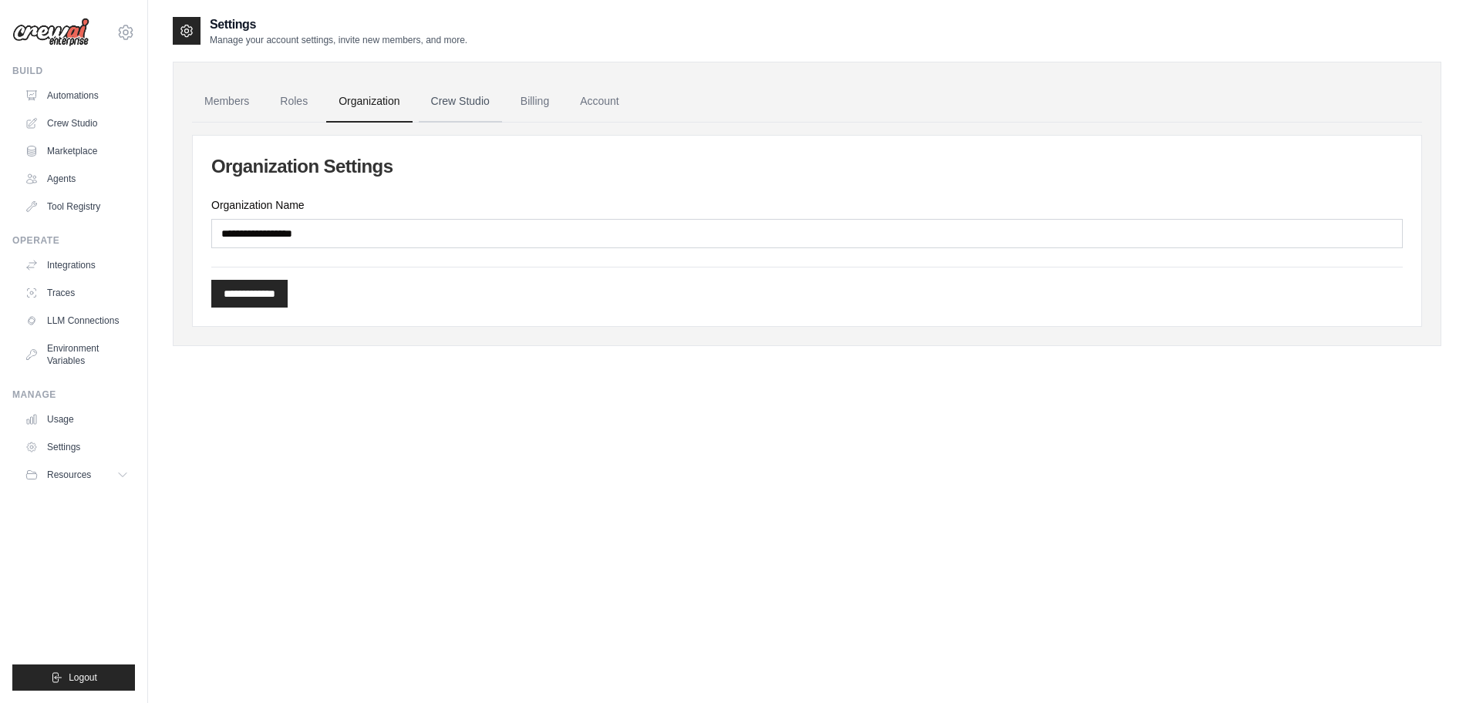
click at [457, 109] on link "Crew Studio" at bounding box center [460, 102] width 83 height 42
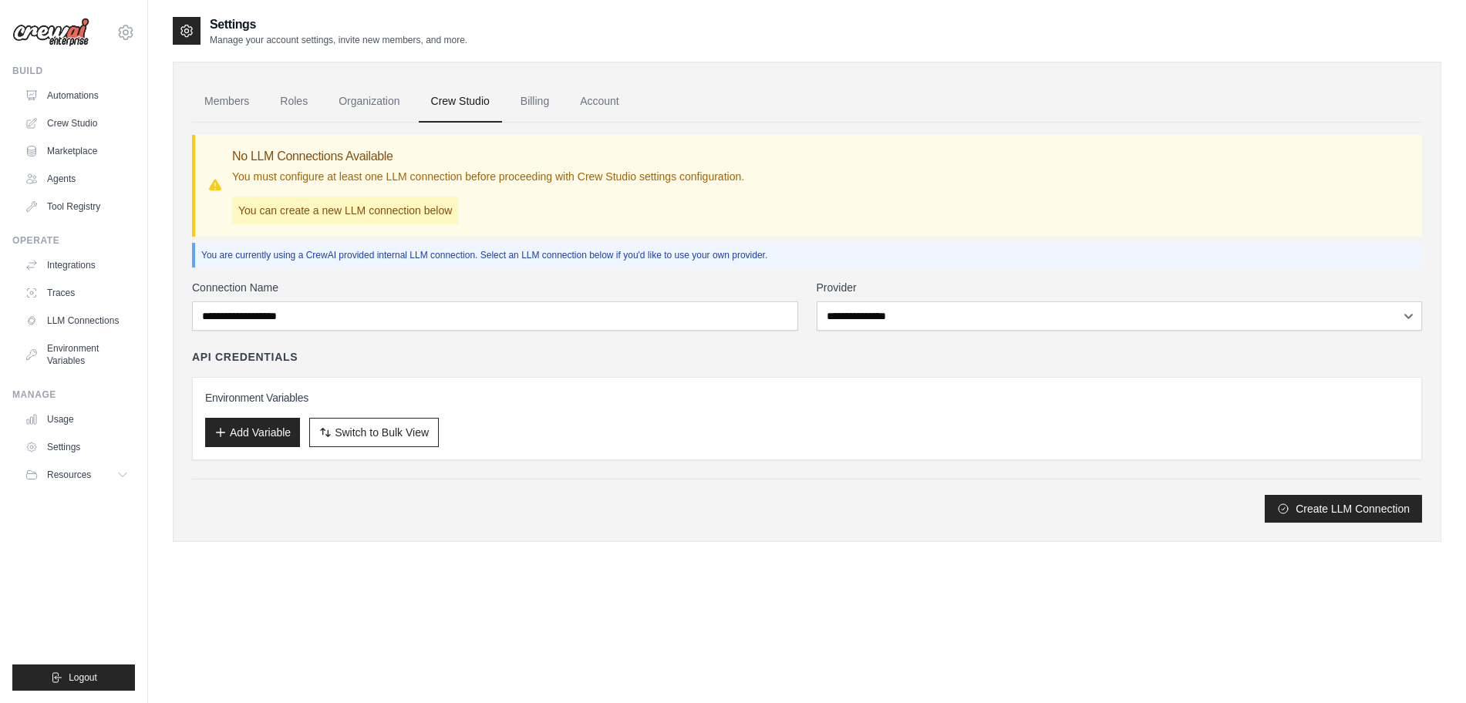
click at [540, 112] on link "Billing" at bounding box center [534, 102] width 53 height 42
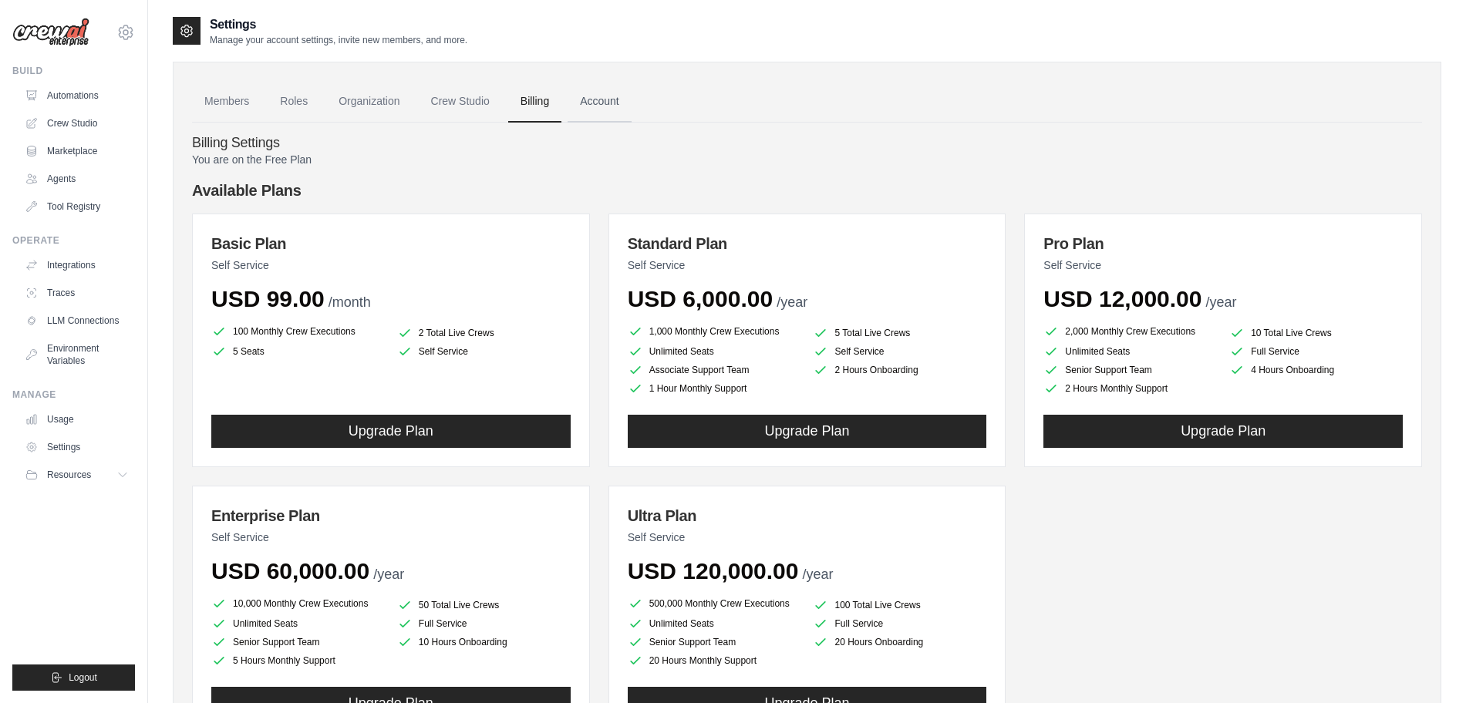
click at [607, 110] on link "Account" at bounding box center [599, 102] width 64 height 42
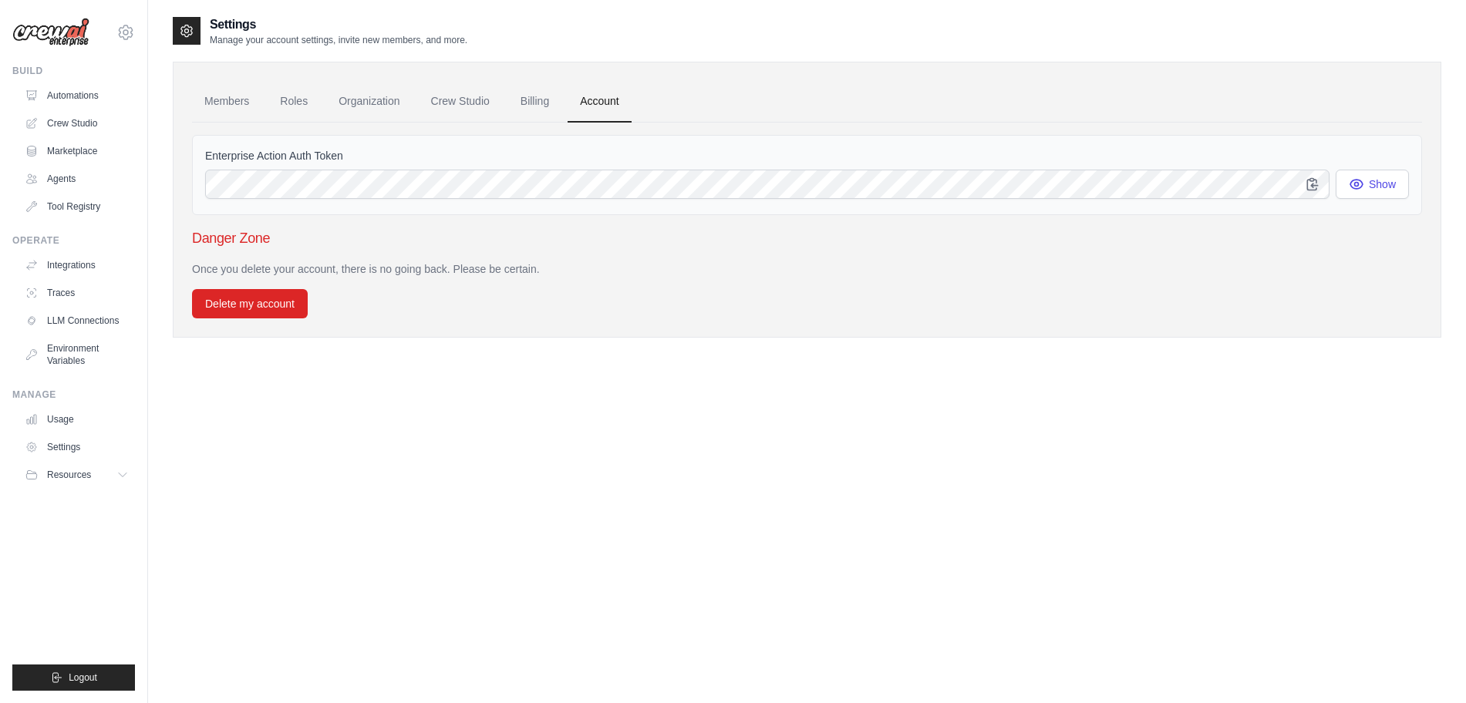
click at [386, 269] on p "Once you delete your account, there is no going back. Please be certain." at bounding box center [807, 268] width 1230 height 15
click at [446, 338] on div "Settings Manage your account settings, invite new members, and more. Members Ro…" at bounding box center [807, 188] width 1268 height 347
click at [61, 268] on link "Integrations" at bounding box center [78, 265] width 116 height 25
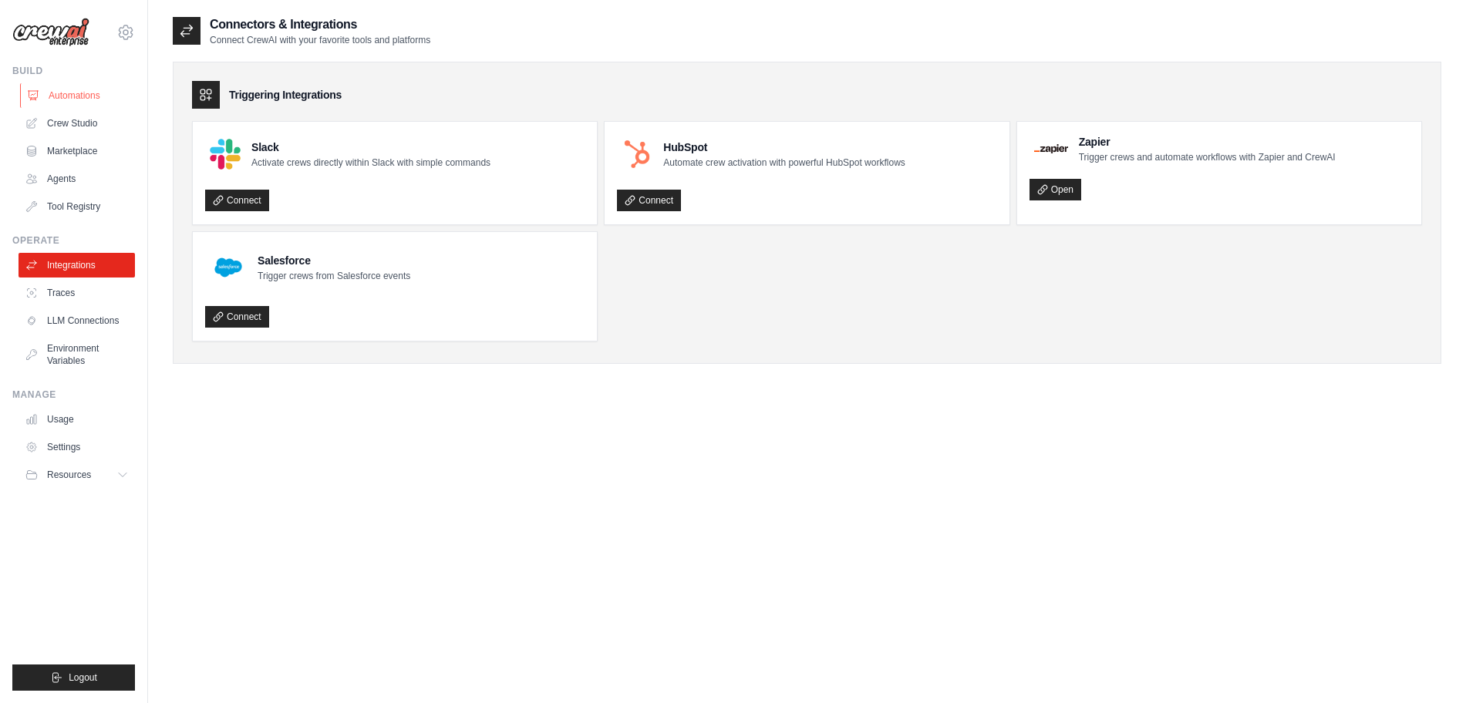
click at [44, 106] on link "Automations" at bounding box center [78, 95] width 116 height 25
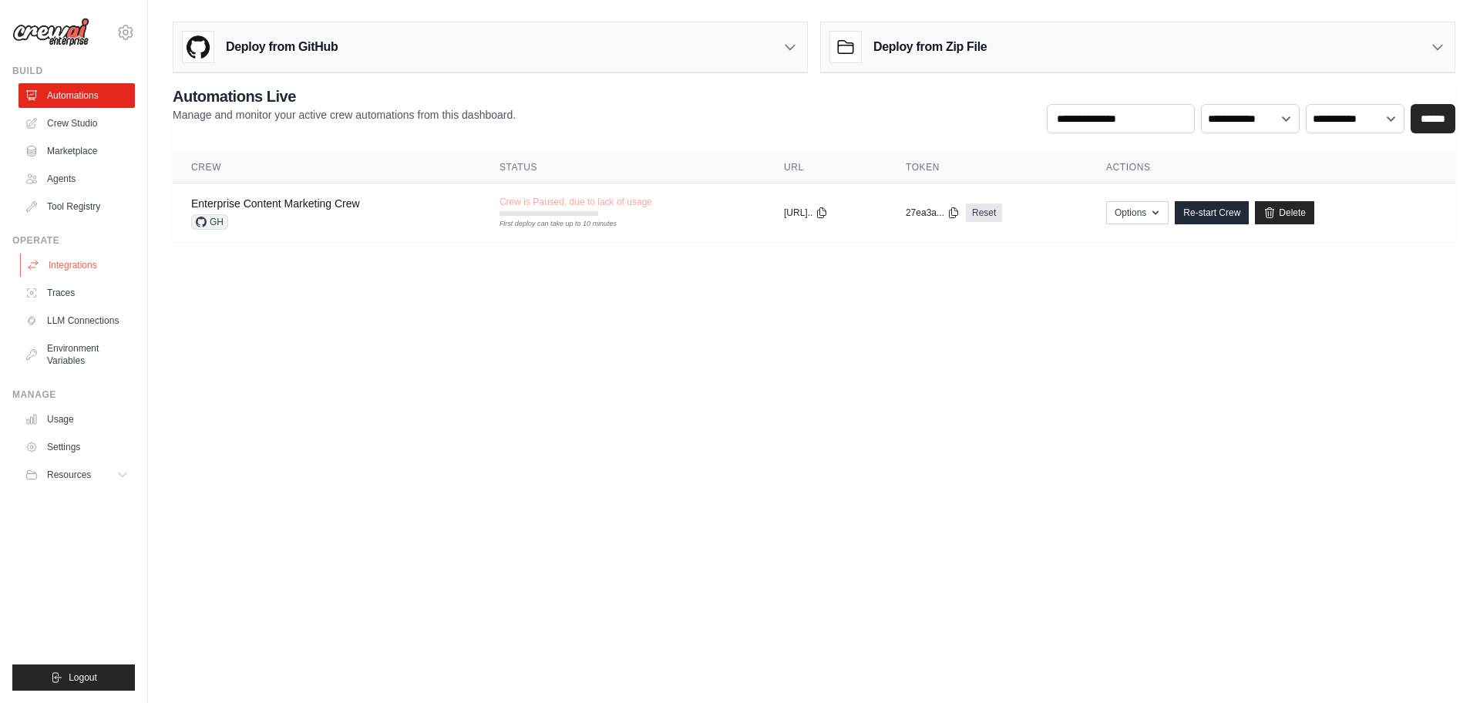
click at [39, 267] on icon at bounding box center [33, 265] width 12 height 12
